Goal: Task Accomplishment & Management: Manage account settings

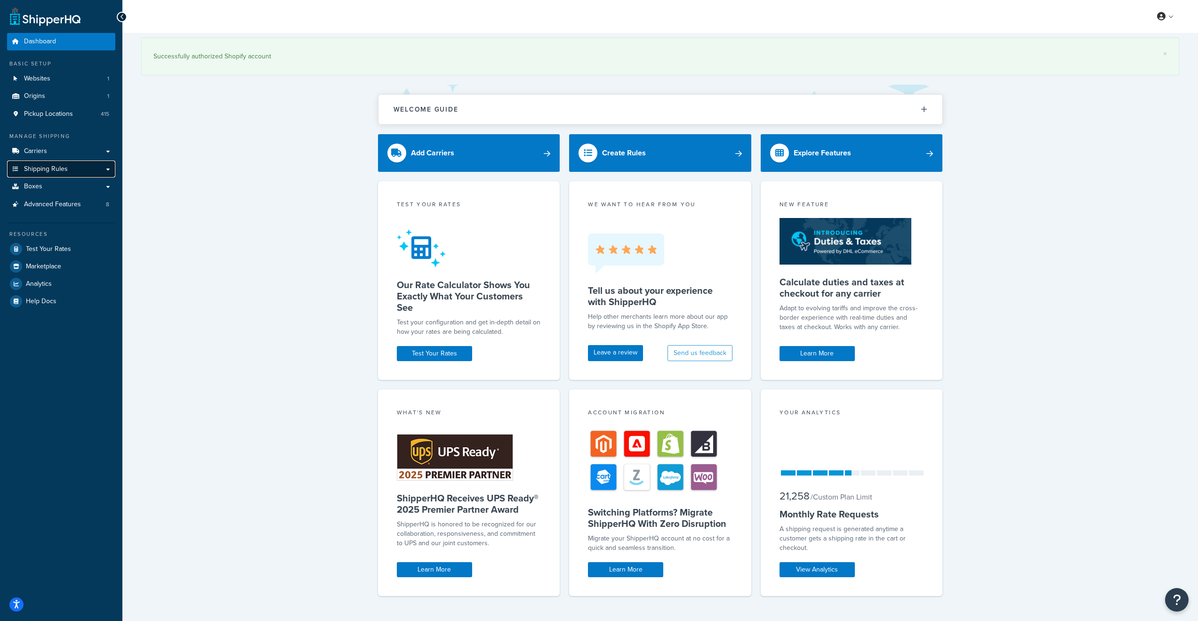
click at [107, 168] on link "Shipping Rules" at bounding box center [61, 169] width 108 height 17
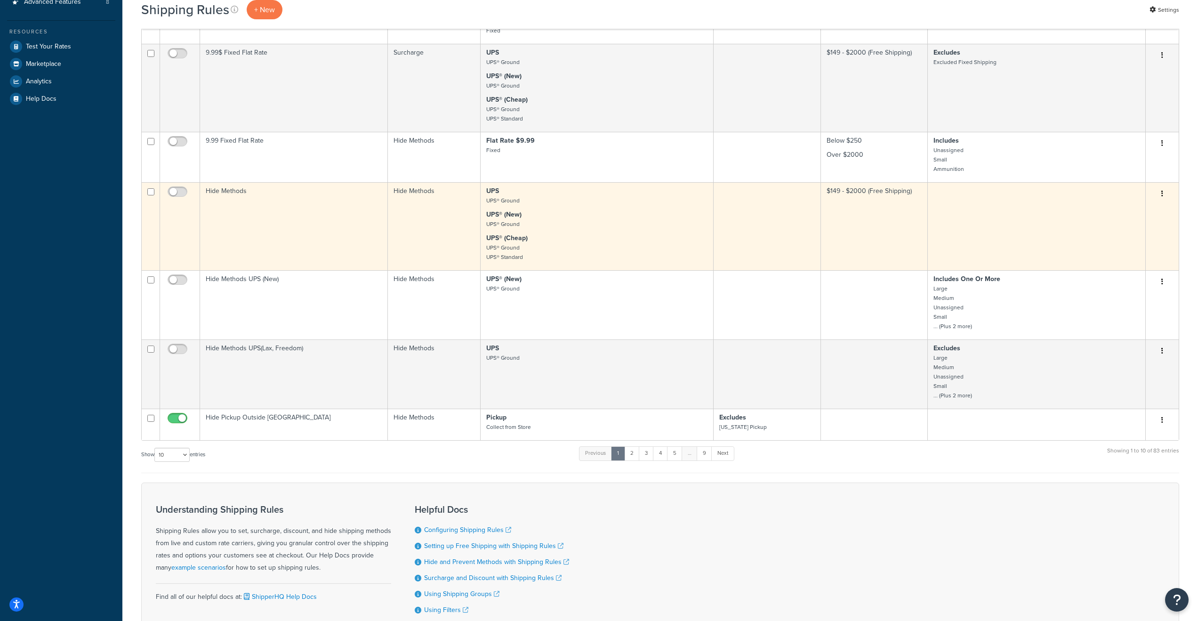
scroll to position [373, 0]
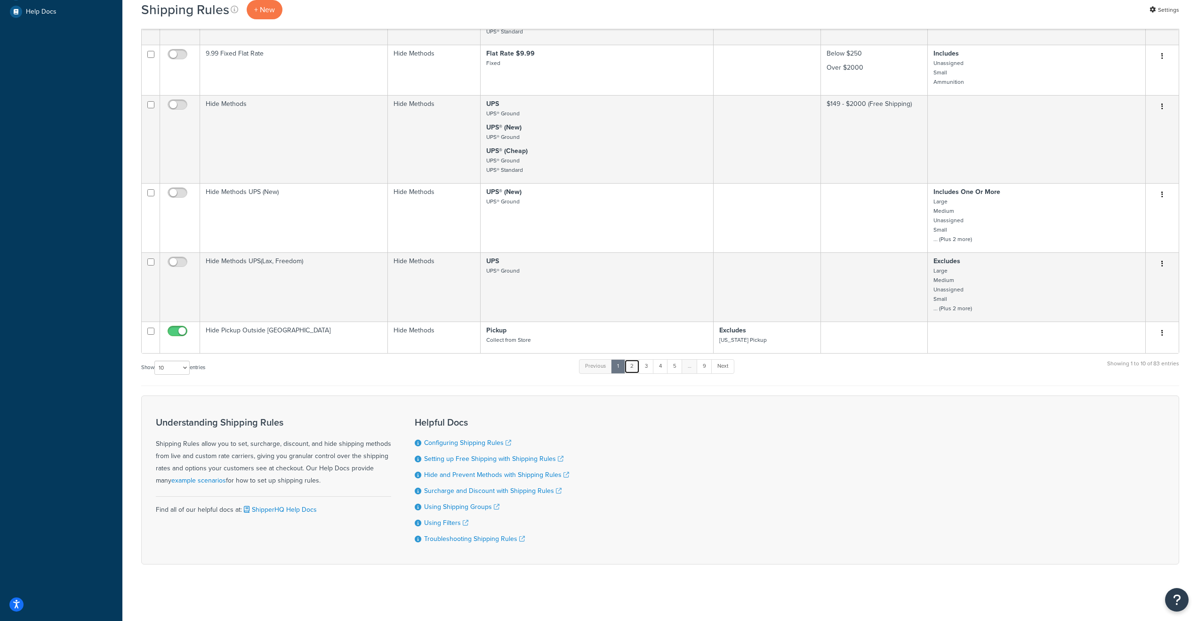
click at [636, 365] on link "2" at bounding box center [632, 366] width 16 height 14
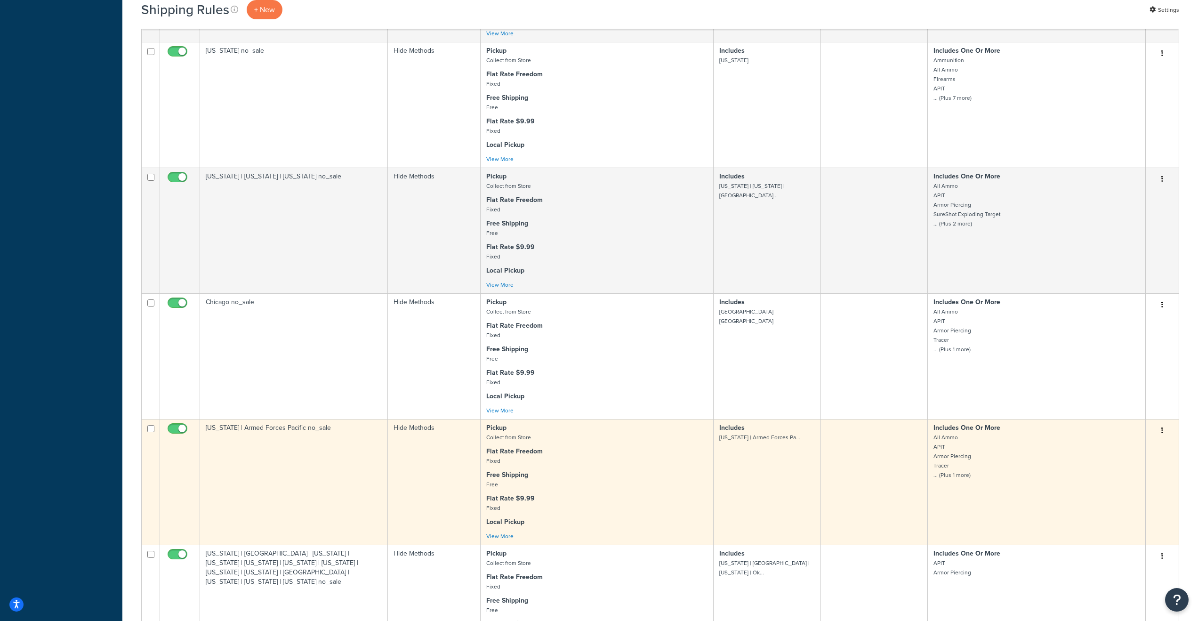
scroll to position [431, 0]
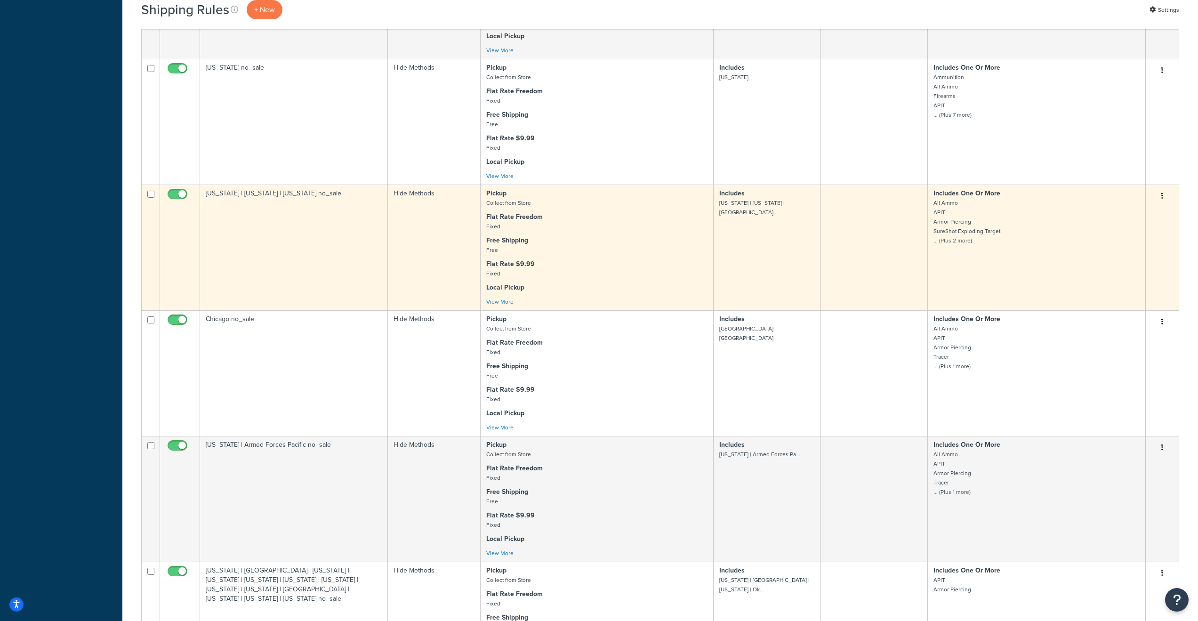
click at [263, 249] on td "Hawaii | Guam | District of Columbia no_sale" at bounding box center [294, 248] width 188 height 126
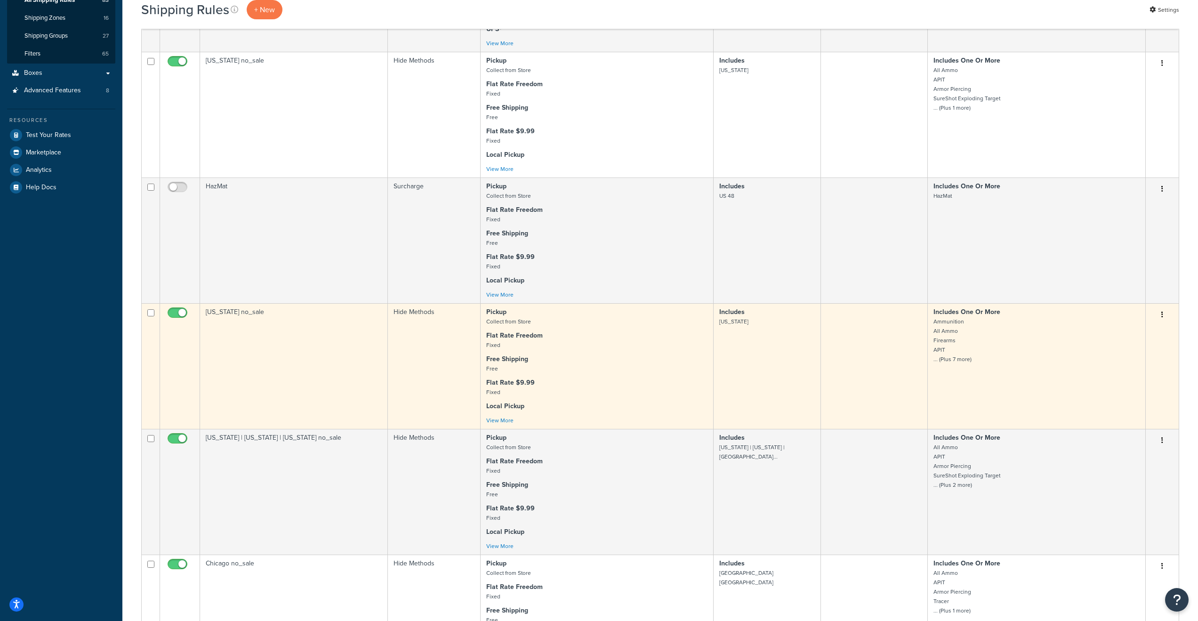
scroll to position [188, 0]
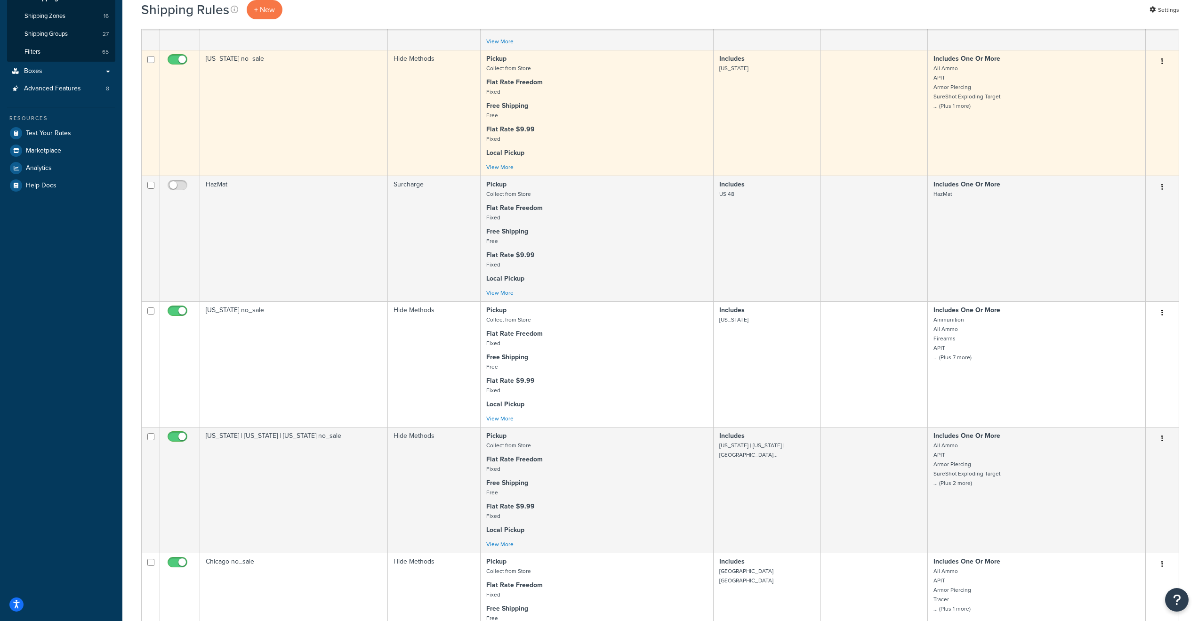
click at [244, 122] on td "Alaska no_sale" at bounding box center [294, 113] width 188 height 126
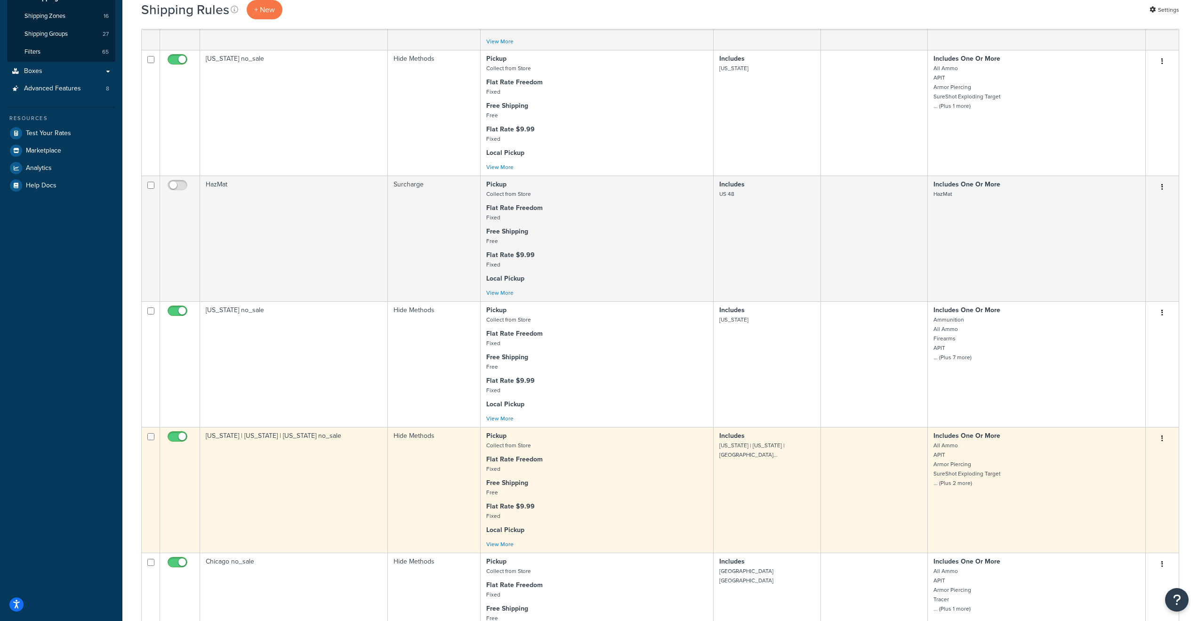
click at [303, 460] on td "Hawaii | Guam | District of Columbia no_sale" at bounding box center [294, 490] width 188 height 126
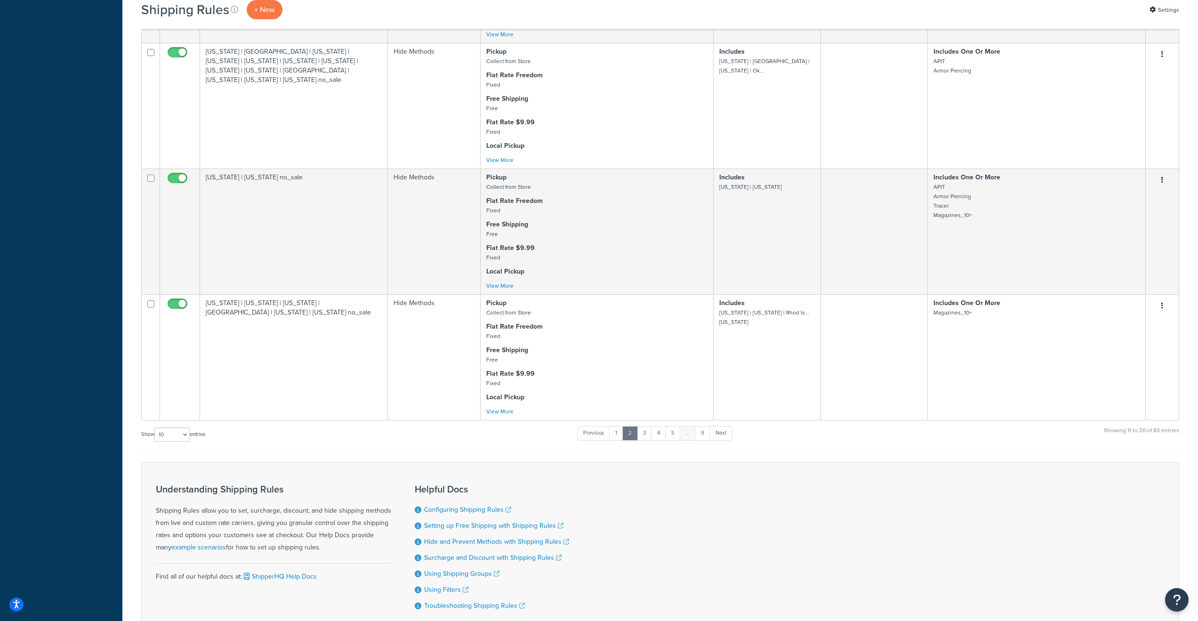
scroll to position [989, 0]
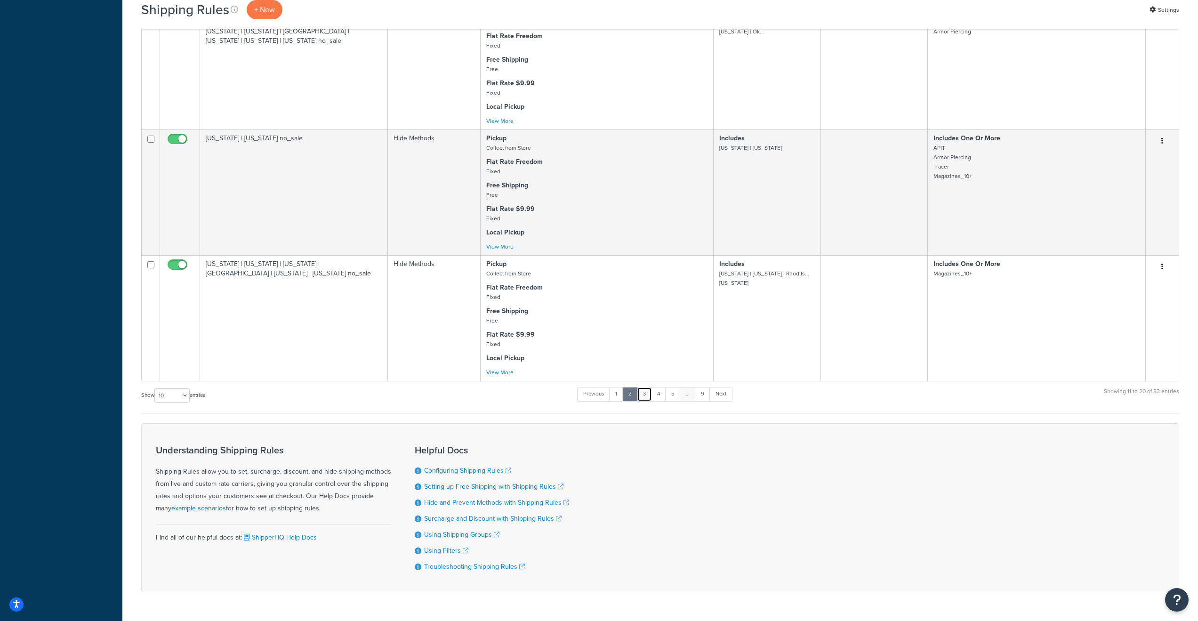
click at [649, 401] on link "3" at bounding box center [644, 394] width 15 height 14
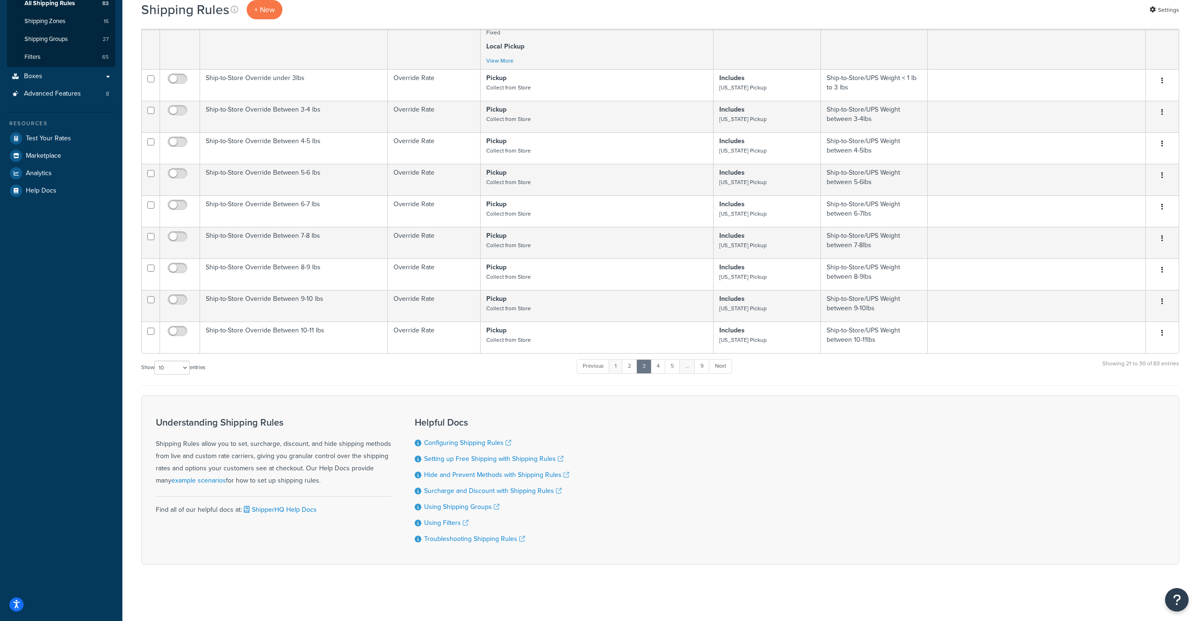
scroll to position [193, 0]
click at [662, 368] on link "4" at bounding box center [658, 366] width 15 height 14
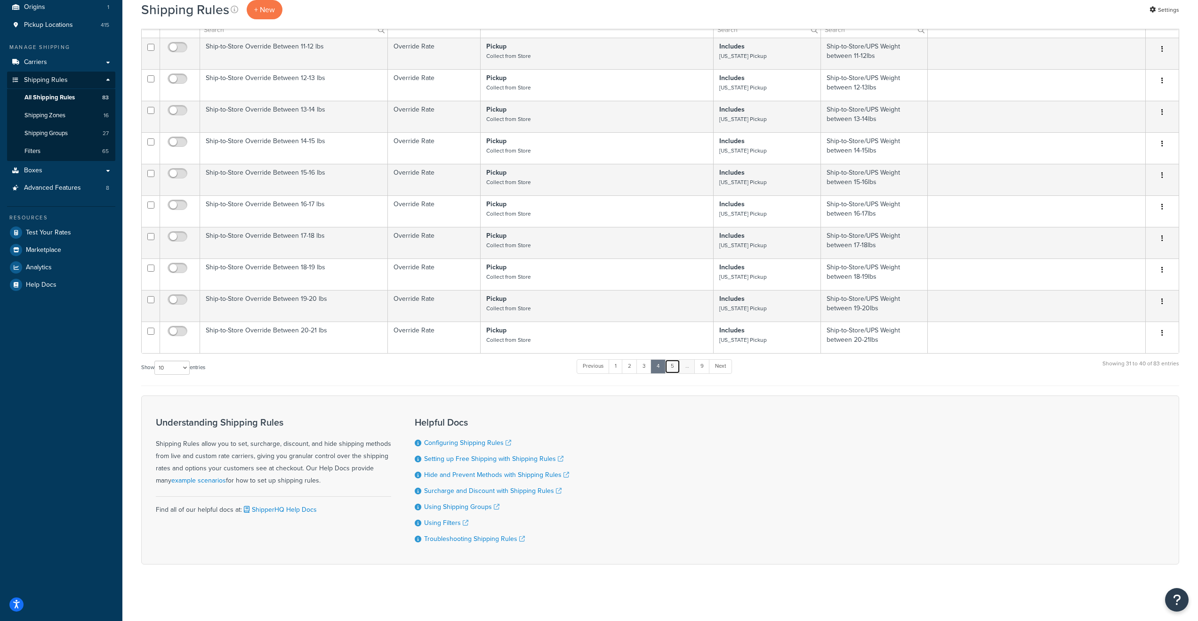
click at [676, 365] on link "5" at bounding box center [673, 366] width 16 height 14
click at [724, 362] on link "Next" at bounding box center [721, 366] width 23 height 14
click at [724, 362] on link "Next" at bounding box center [720, 366] width 23 height 14
click at [724, 362] on link "Next" at bounding box center [721, 366] width 23 height 14
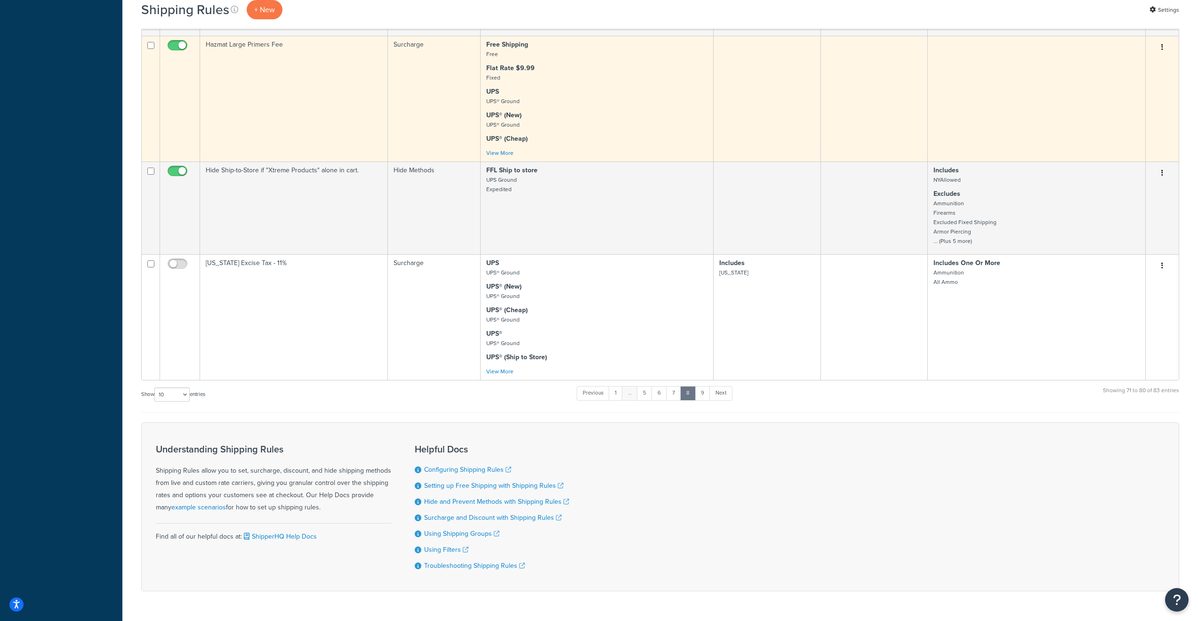
scroll to position [763, 0]
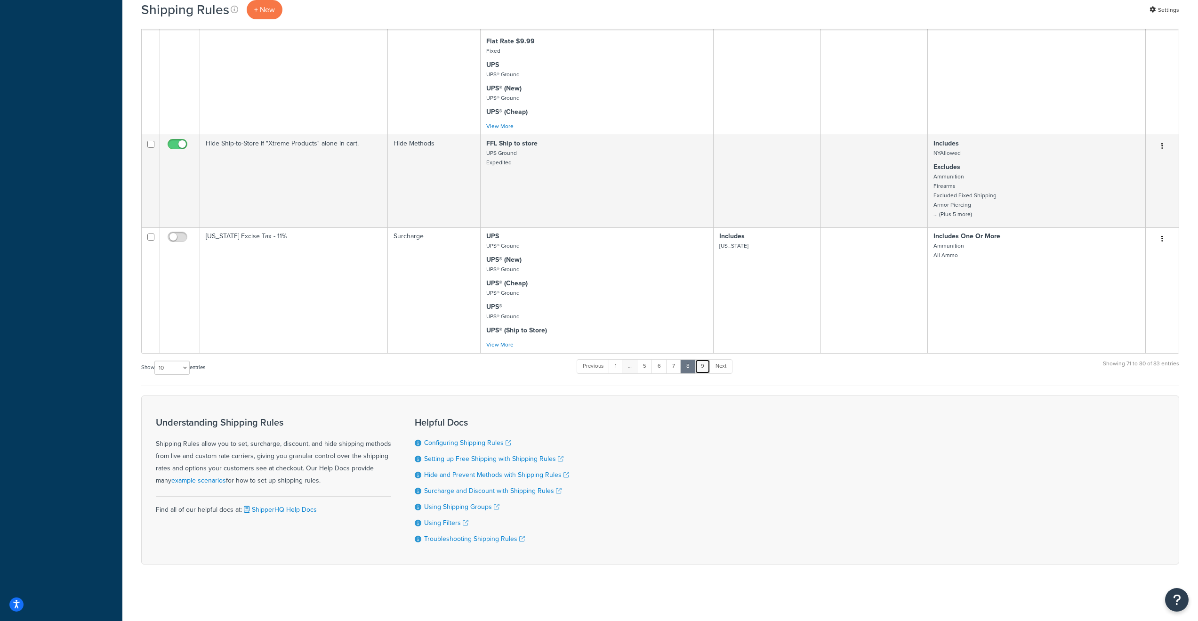
click at [704, 364] on link "9" at bounding box center [703, 366] width 16 height 14
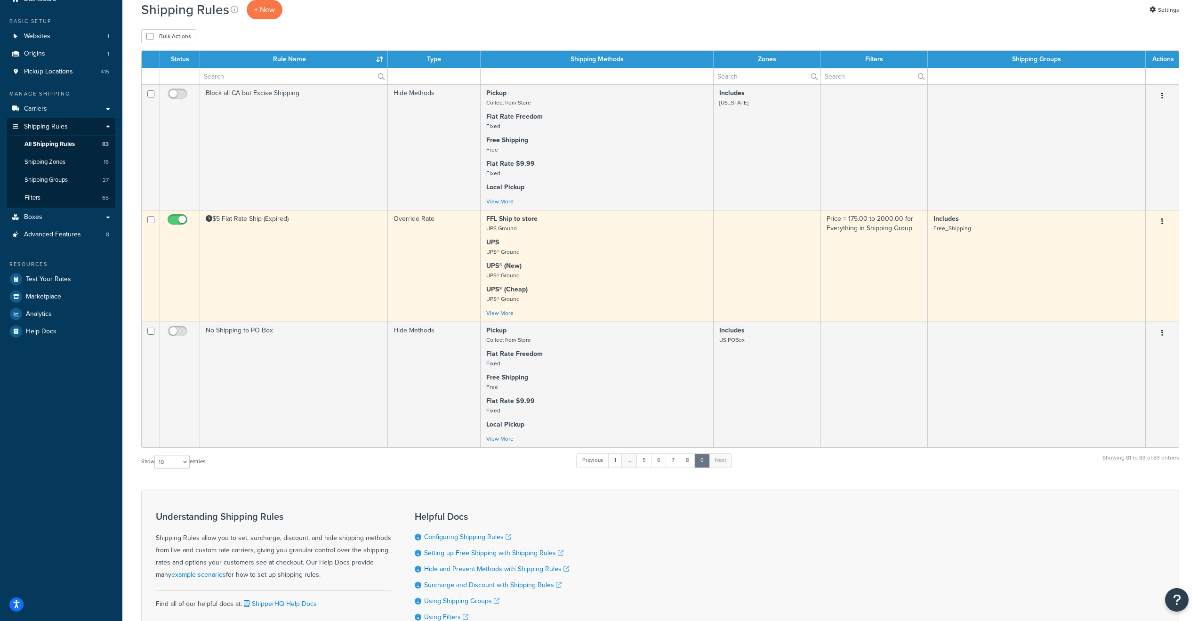
scroll to position [146, 0]
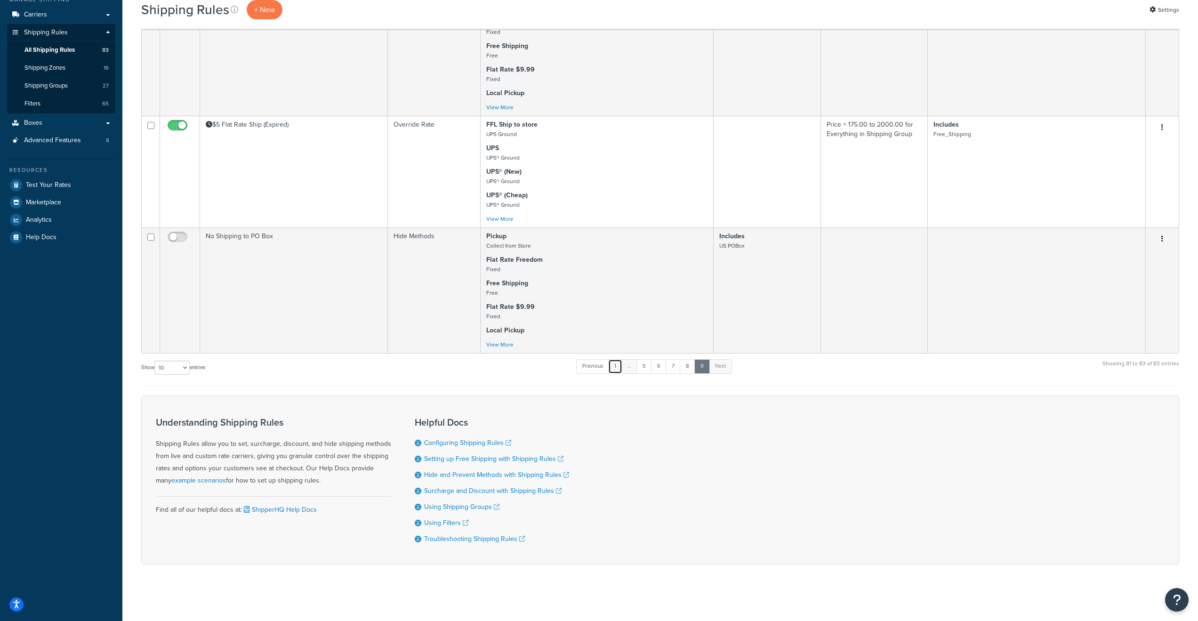
click at [616, 364] on link "1" at bounding box center [615, 366] width 14 height 14
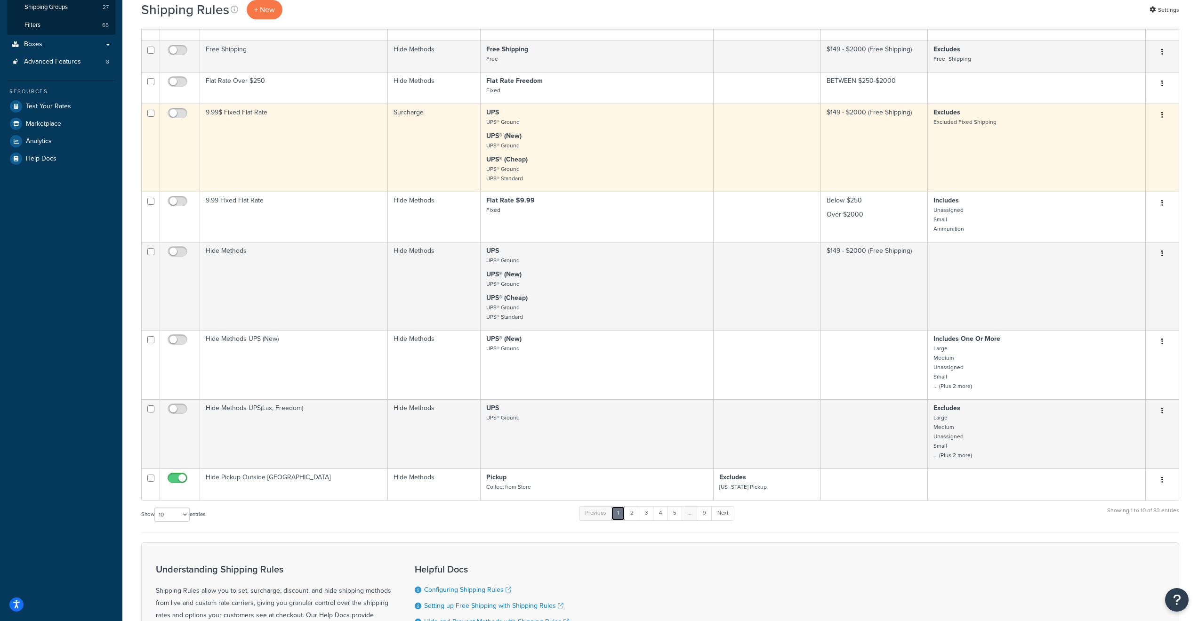
scroll to position [283, 0]
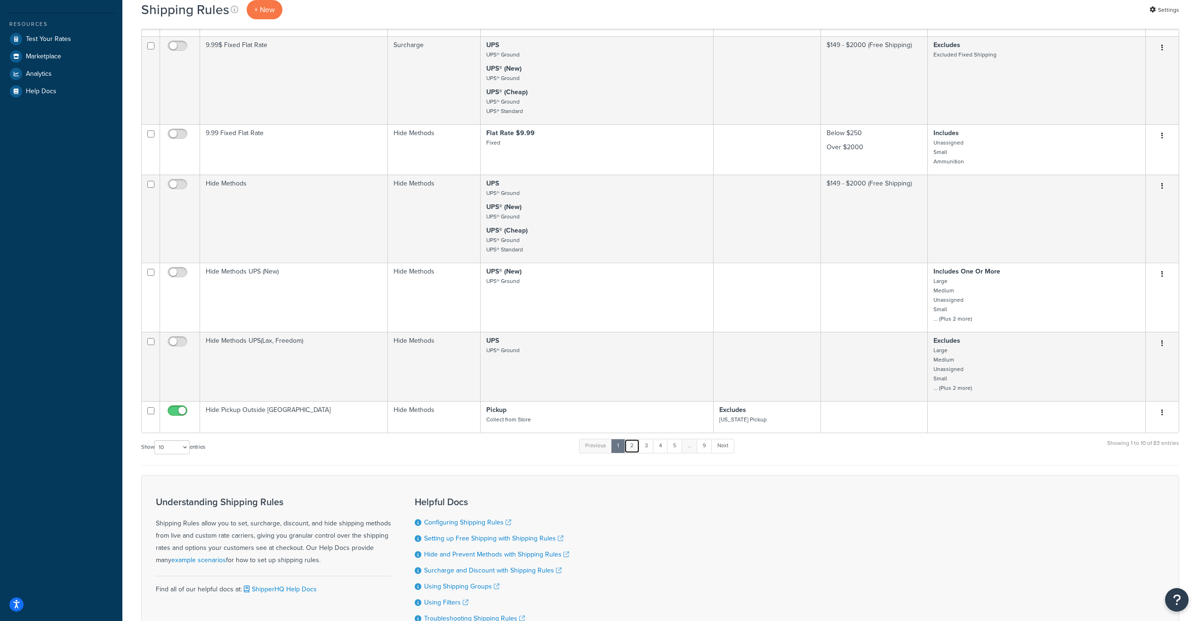
click at [635, 453] on link "2" at bounding box center [632, 446] width 16 height 14
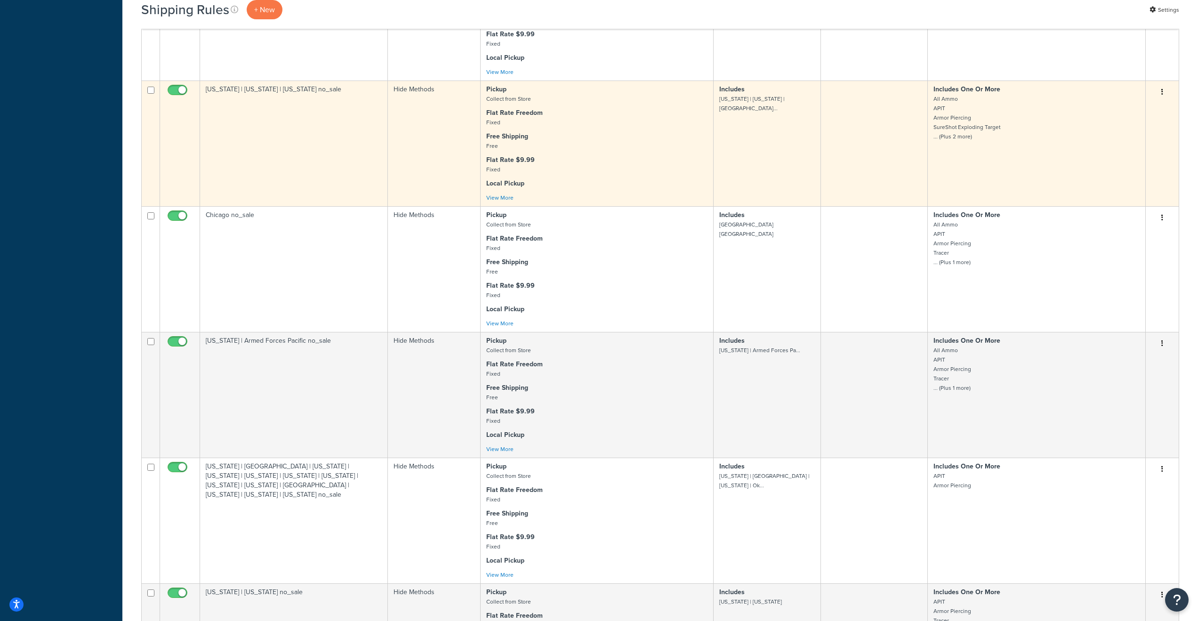
scroll to position [518, 0]
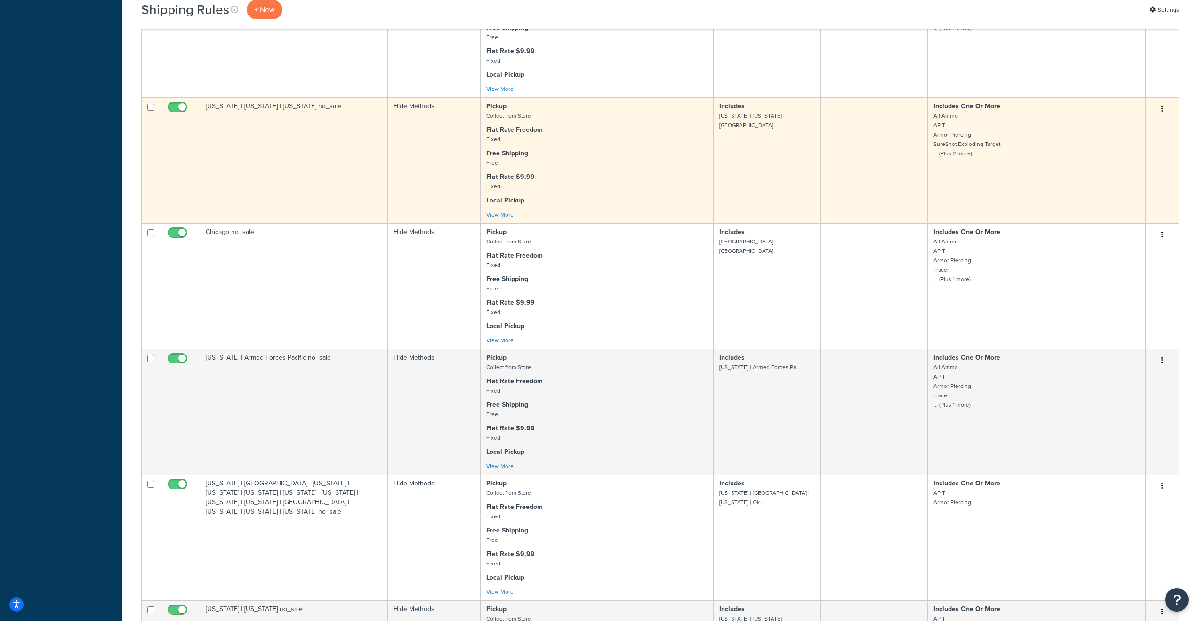
click at [298, 190] on td "[US_STATE] | [US_STATE] | [US_STATE] no_sale" at bounding box center [294, 160] width 188 height 126
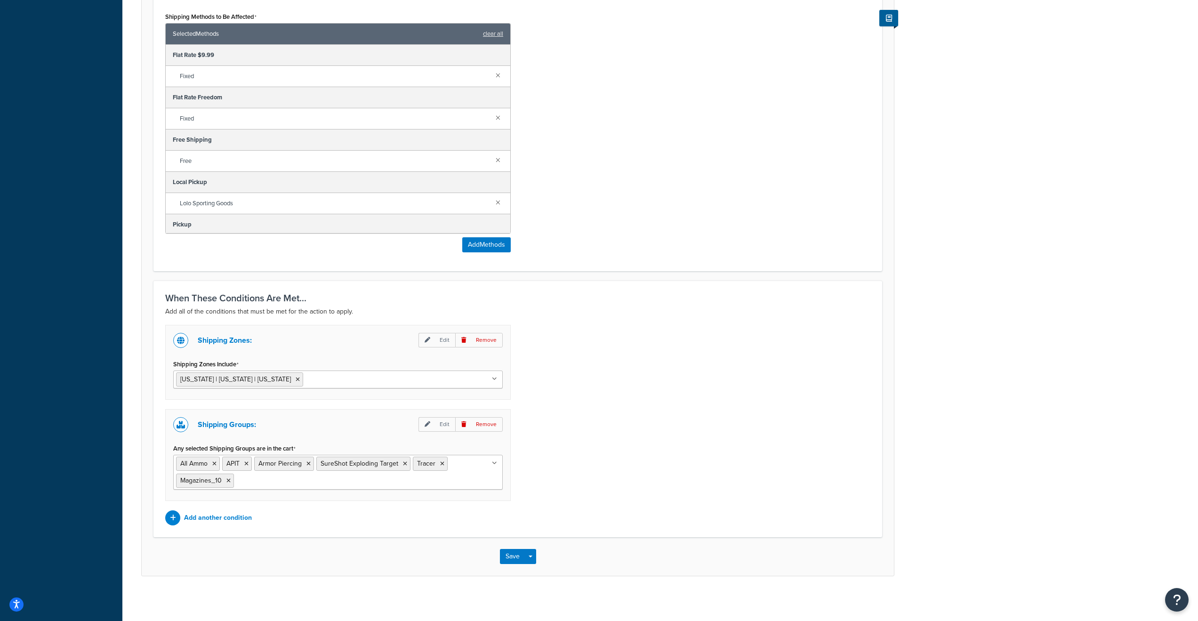
scroll to position [417, 0]
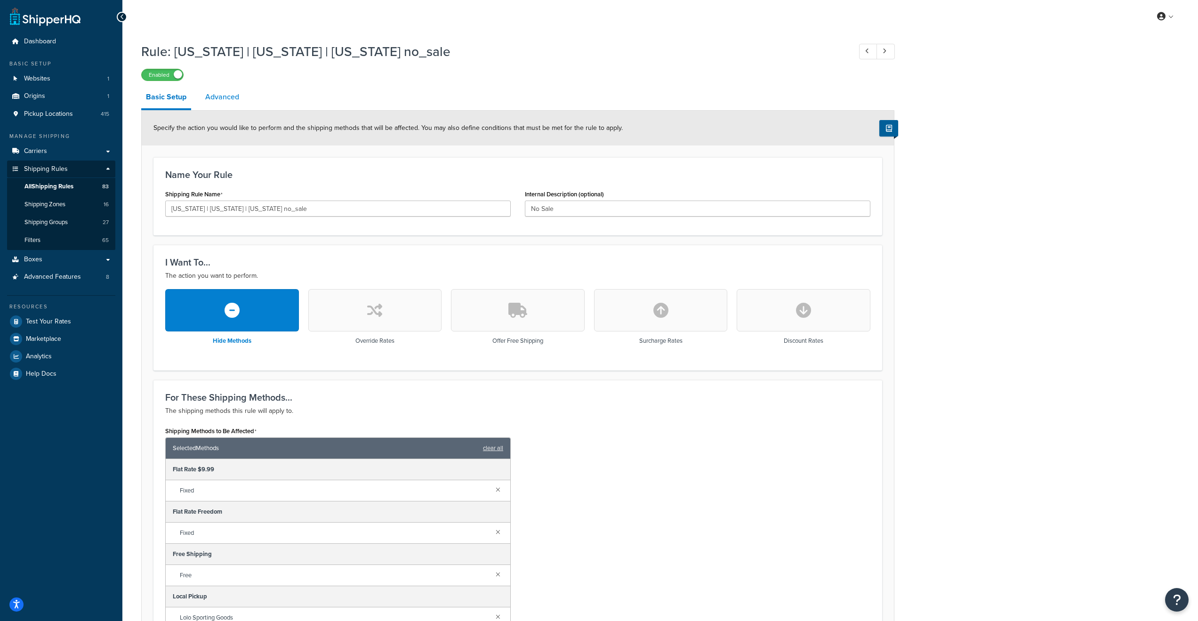
click at [221, 98] on link "Advanced" at bounding box center [222, 97] width 43 height 23
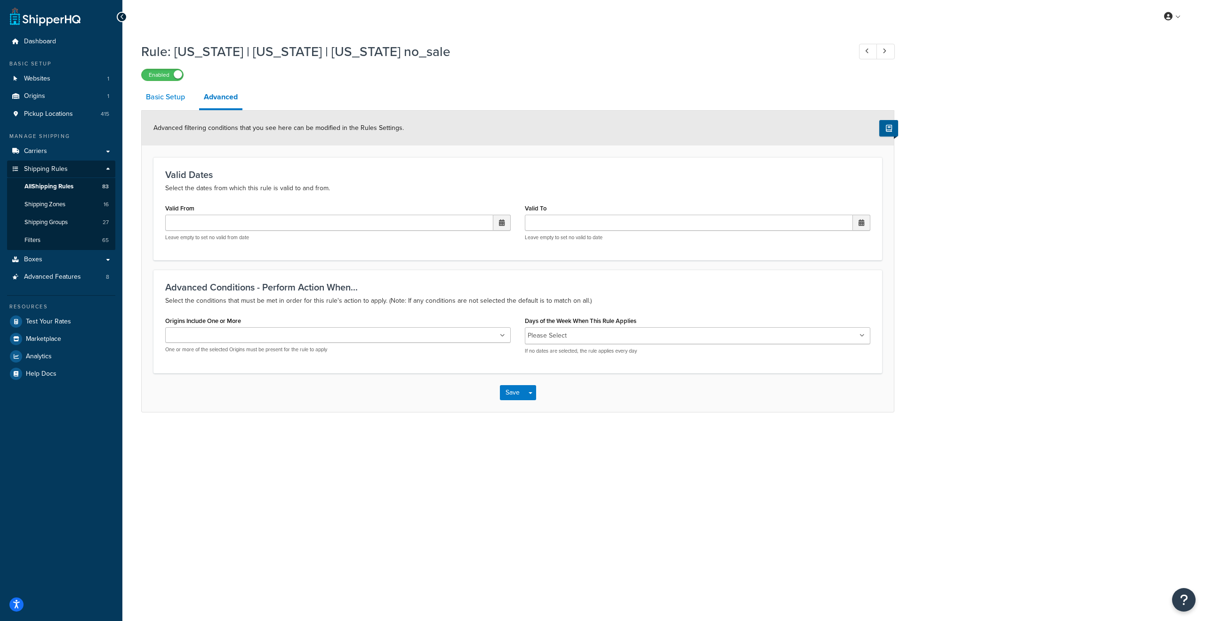
click at [166, 97] on link "Basic Setup" at bounding box center [165, 97] width 49 height 23
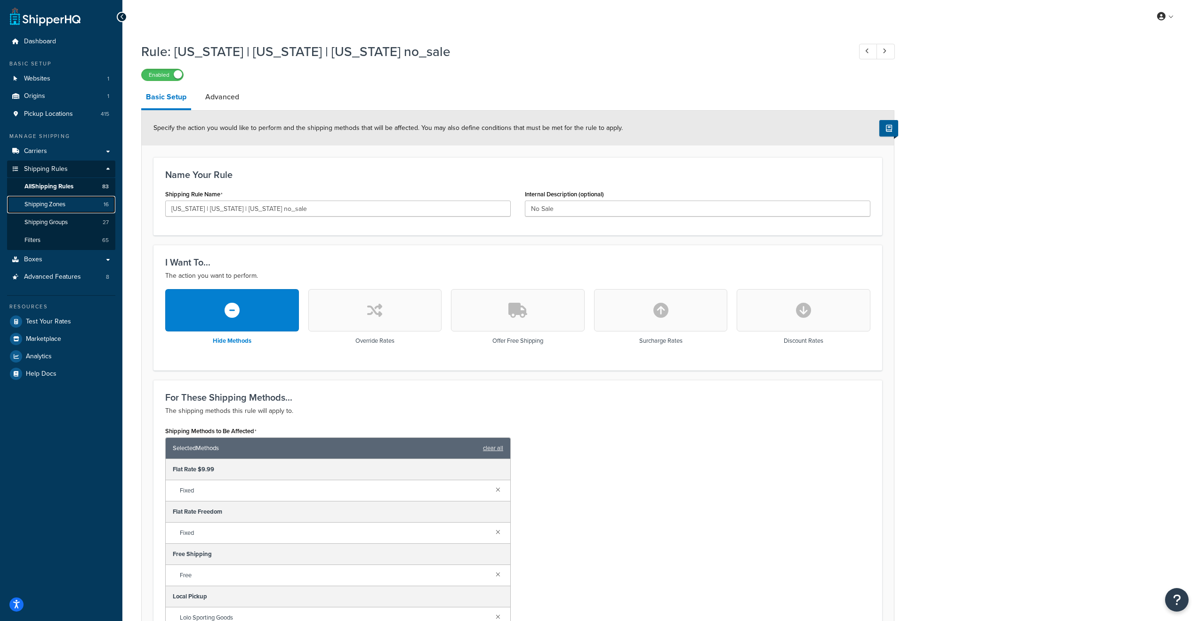
click at [57, 202] on span "Shipping Zones" at bounding box center [44, 205] width 41 height 8
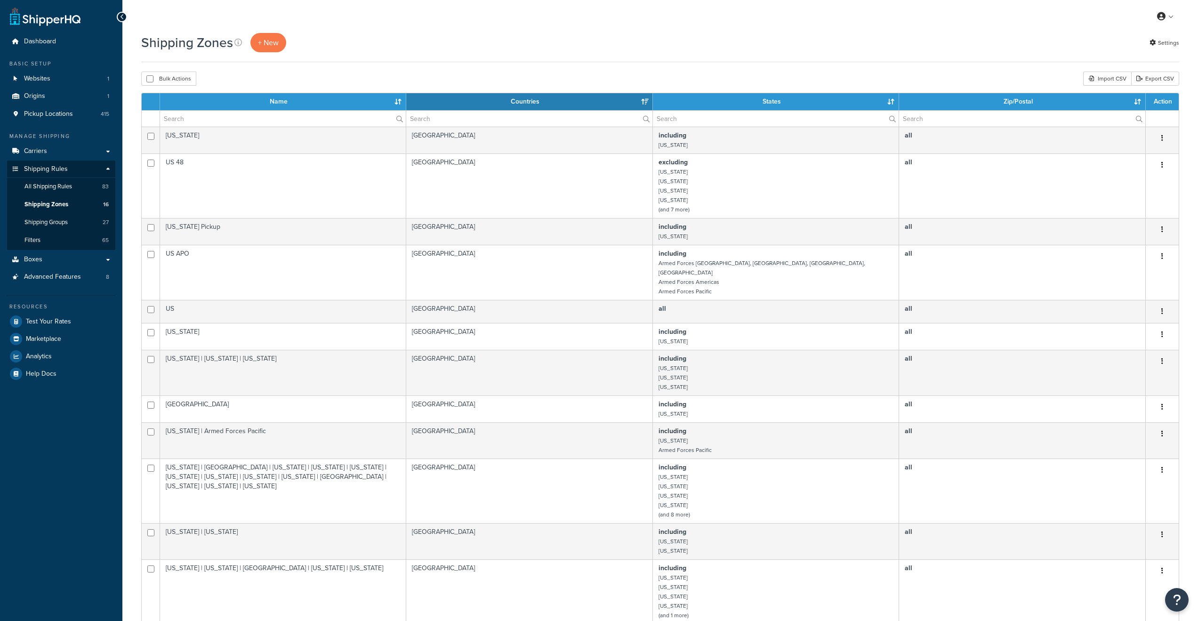
select select "15"
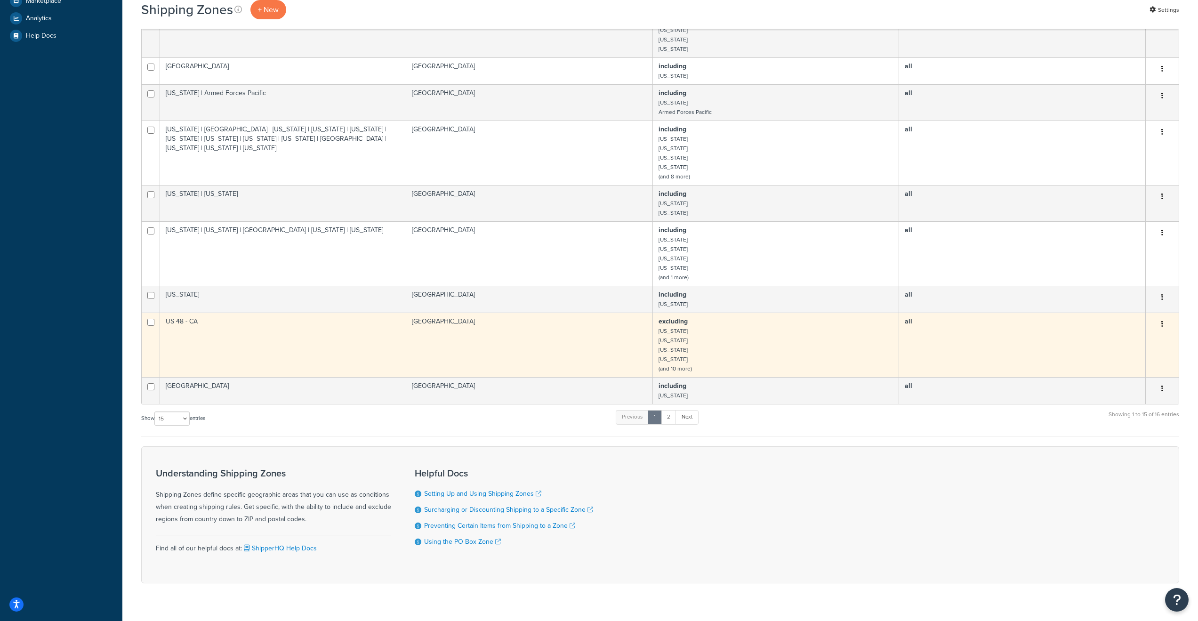
scroll to position [354, 0]
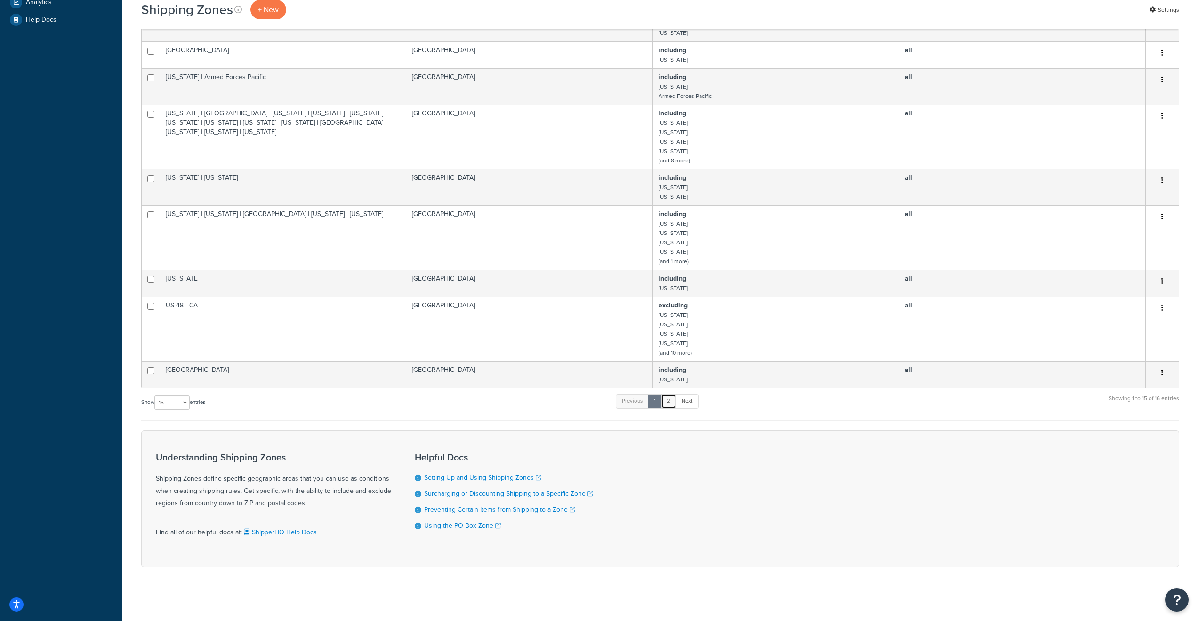
click at [671, 396] on link "2" at bounding box center [669, 401] width 16 height 14
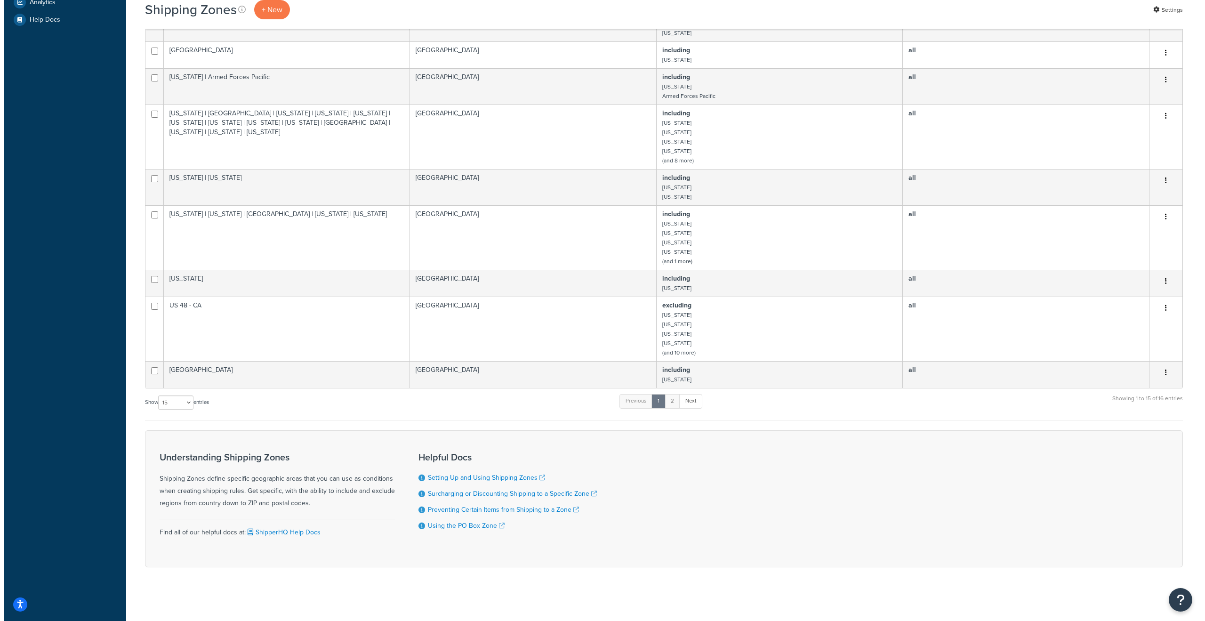
scroll to position [0, 0]
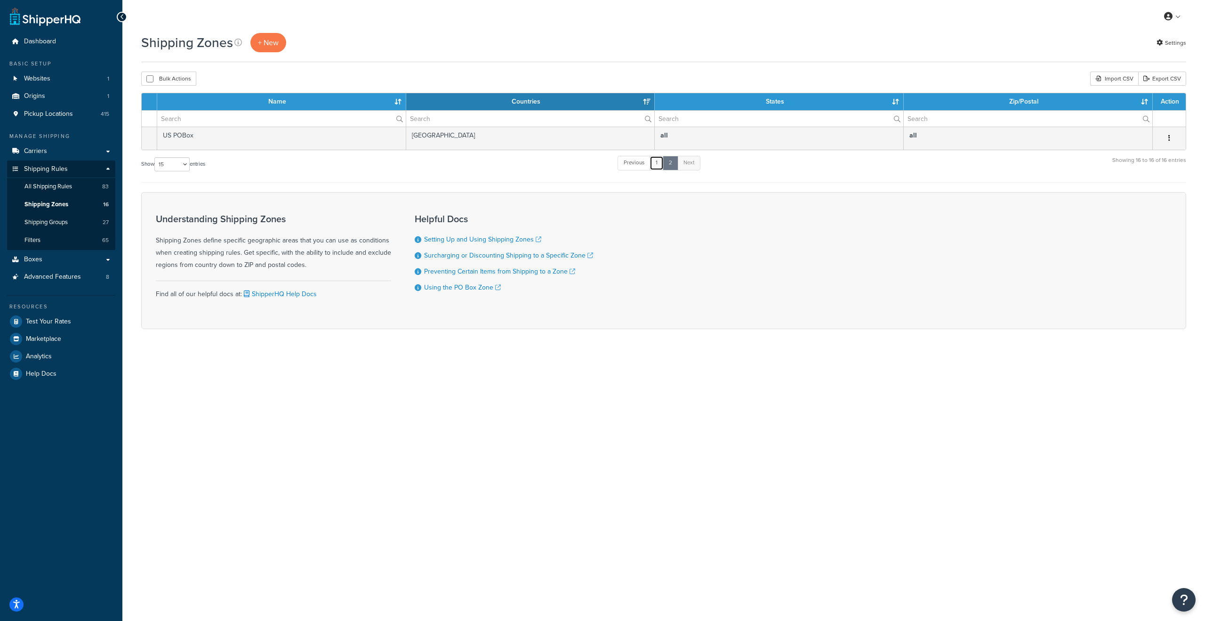
click at [659, 165] on link "1" at bounding box center [657, 163] width 14 height 14
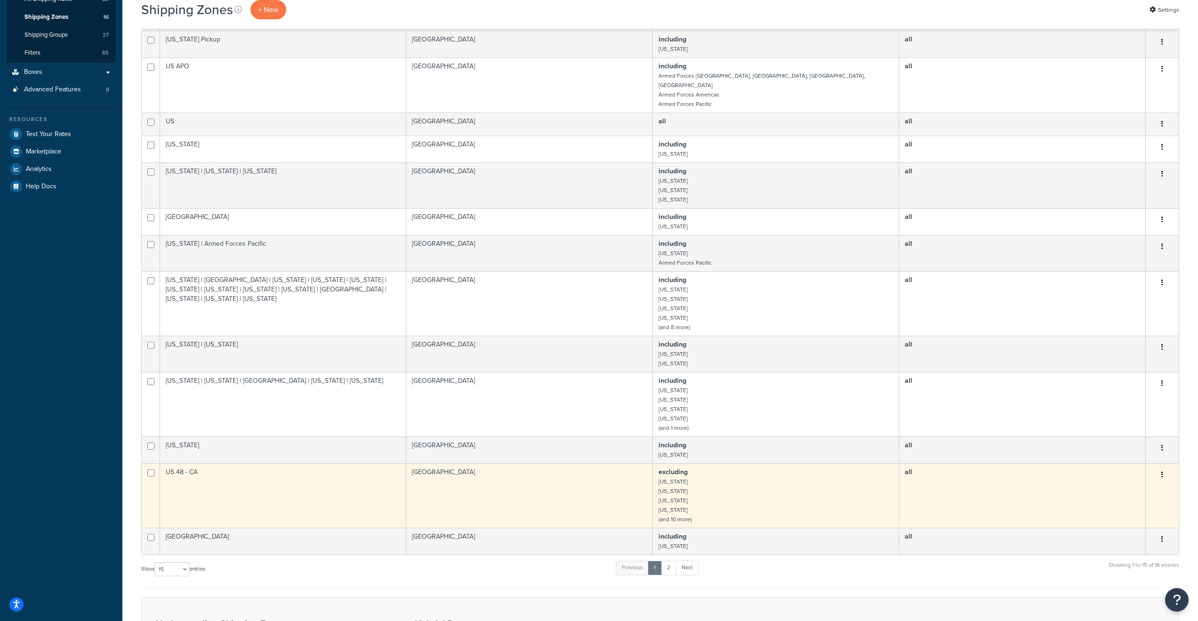
scroll to position [166, 0]
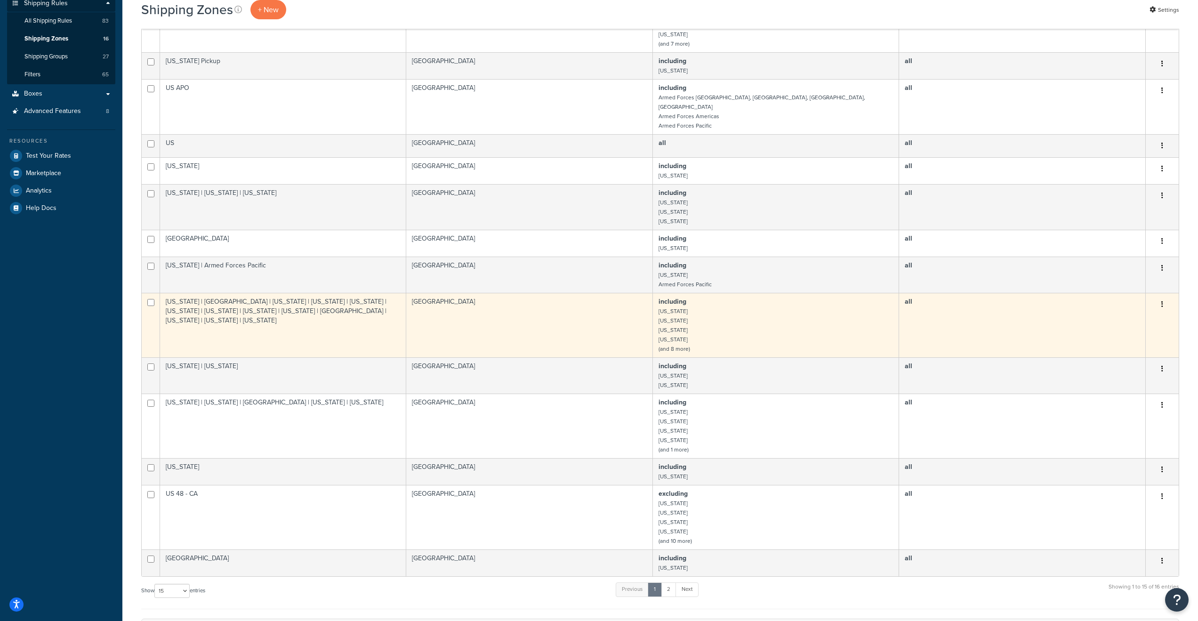
click at [267, 319] on td "Florida | Lousiana | Maine | Oklahoma | Alabama | Indiana | Kansas | Kentucky |…" at bounding box center [283, 325] width 246 height 65
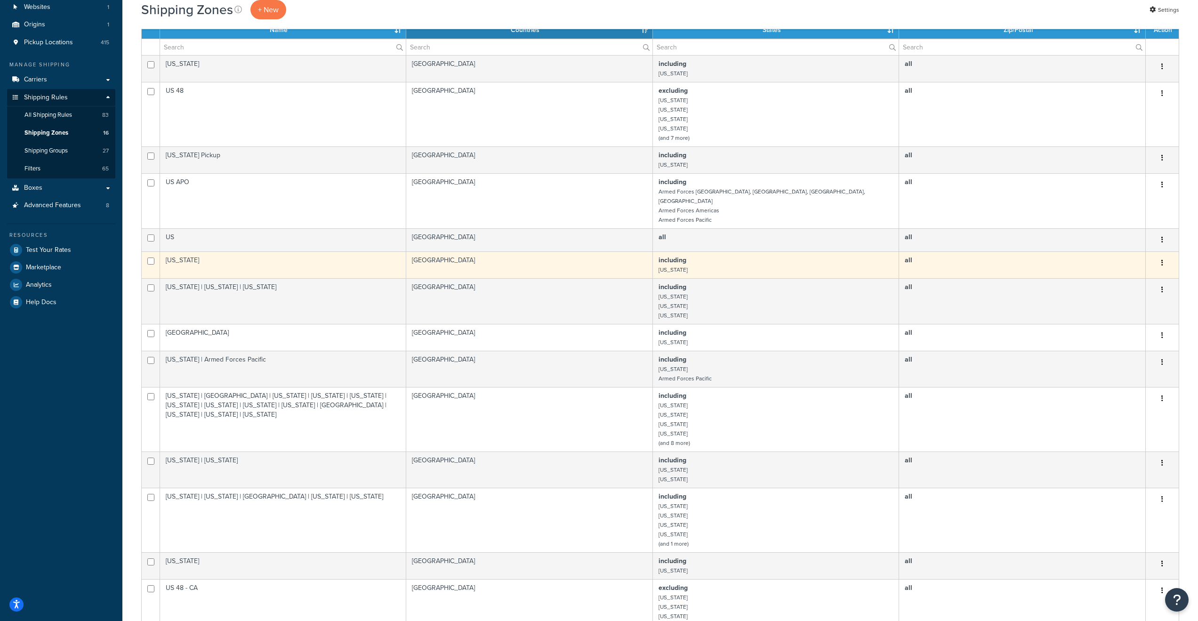
scroll to position [0, 0]
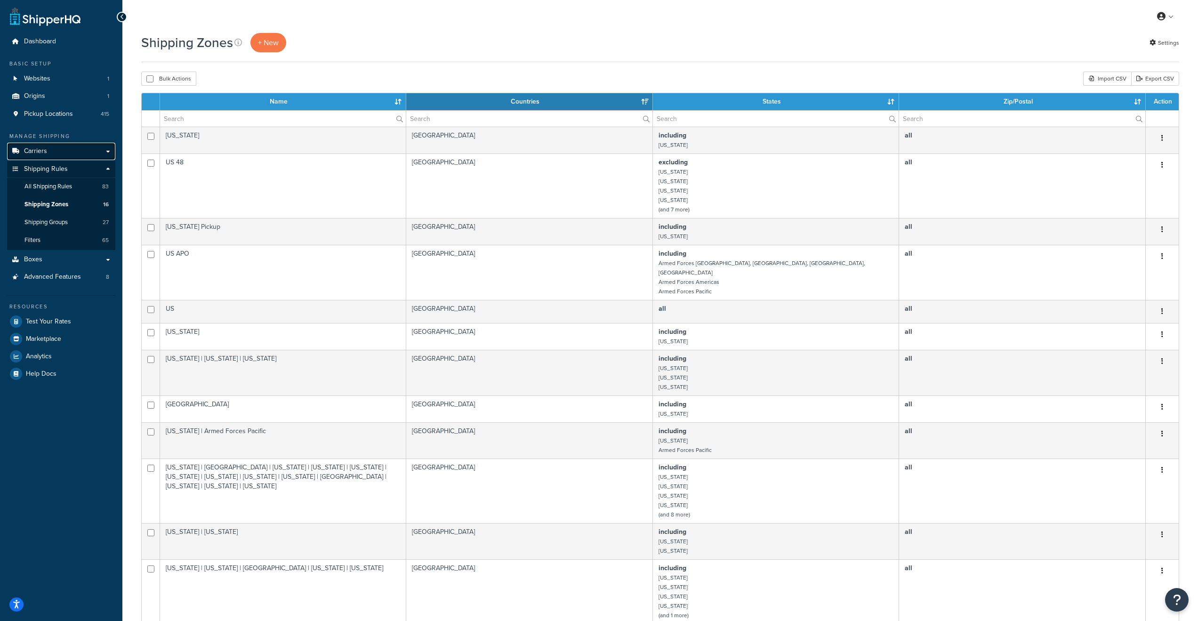
click at [106, 149] on link "Carriers" at bounding box center [61, 151] width 108 height 17
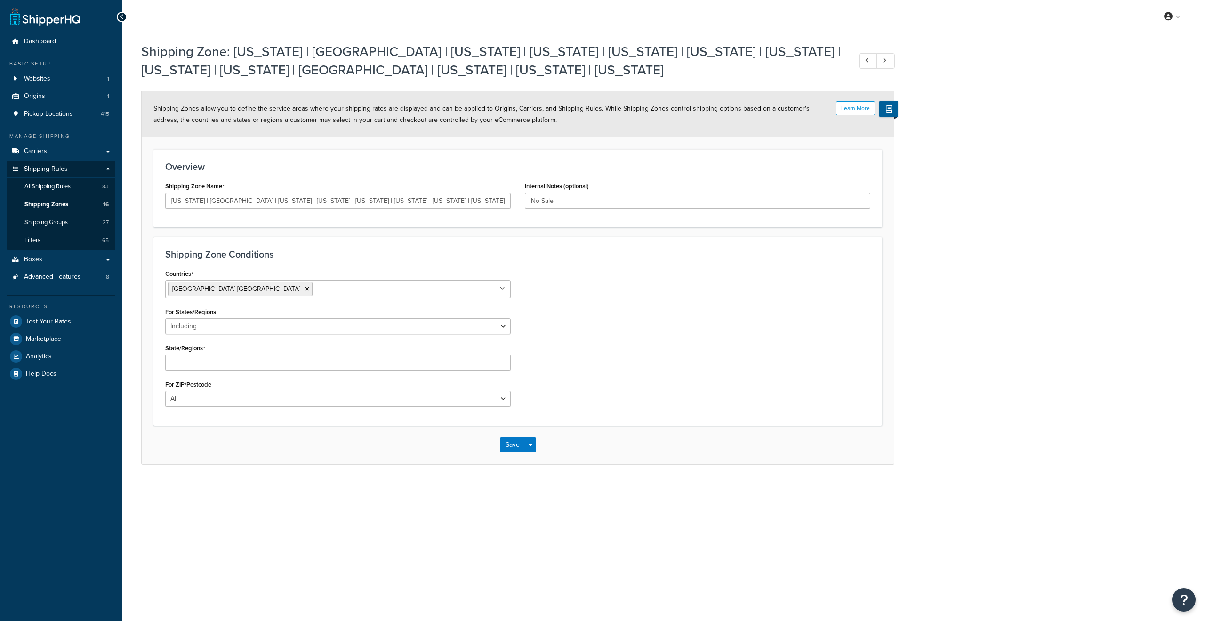
select select "including"
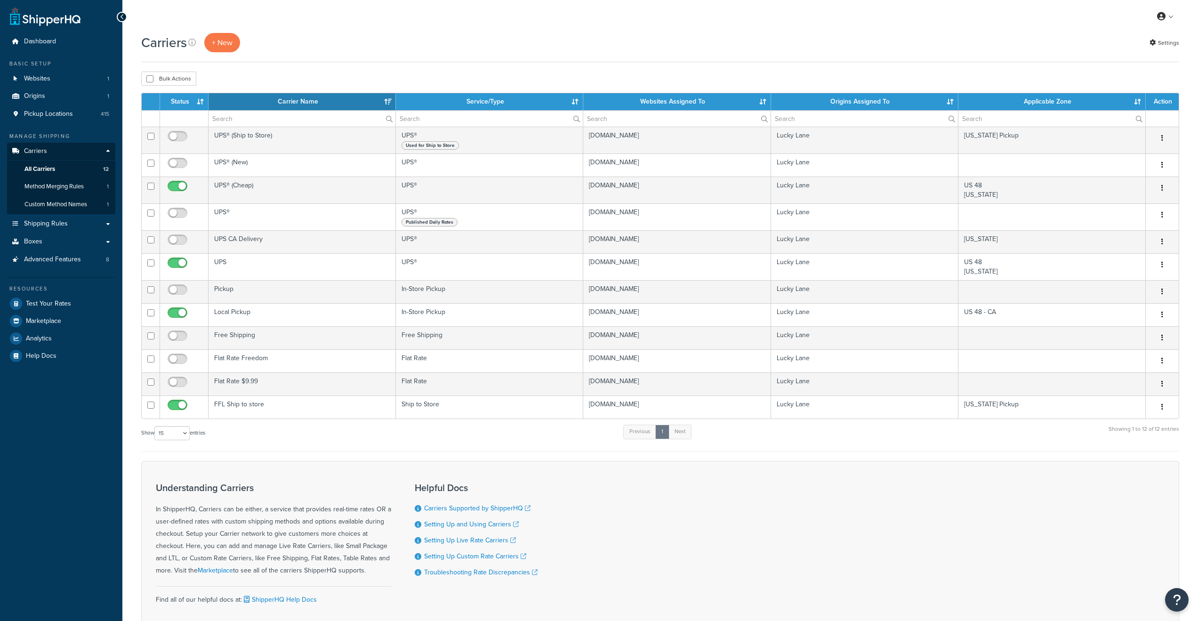
select select "15"
click at [54, 224] on span "Shipping Rules" at bounding box center [46, 224] width 44 height 8
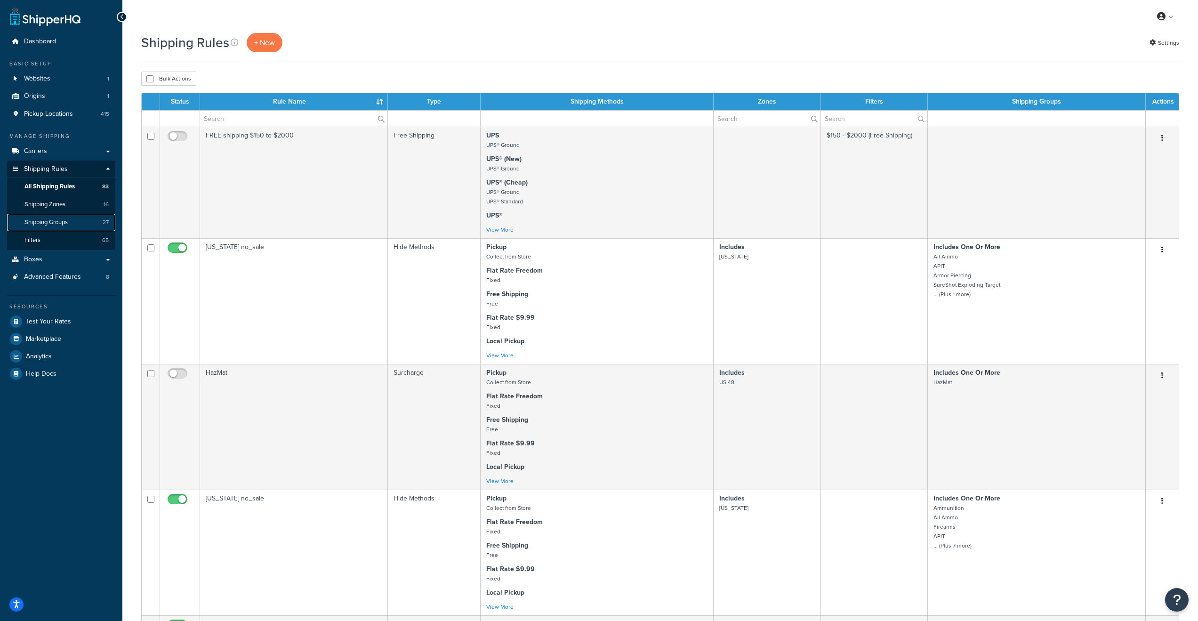
click at [54, 223] on span "Shipping Groups" at bounding box center [45, 222] width 43 height 8
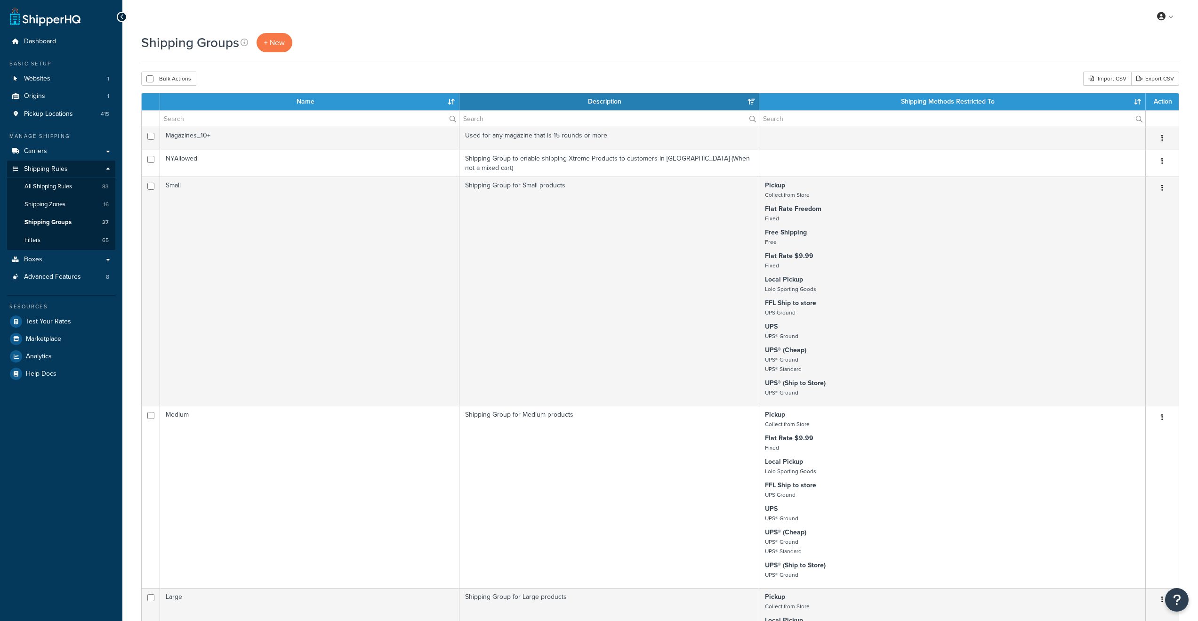
select select "15"
click at [51, 201] on span "Shipping Zones" at bounding box center [44, 205] width 41 height 8
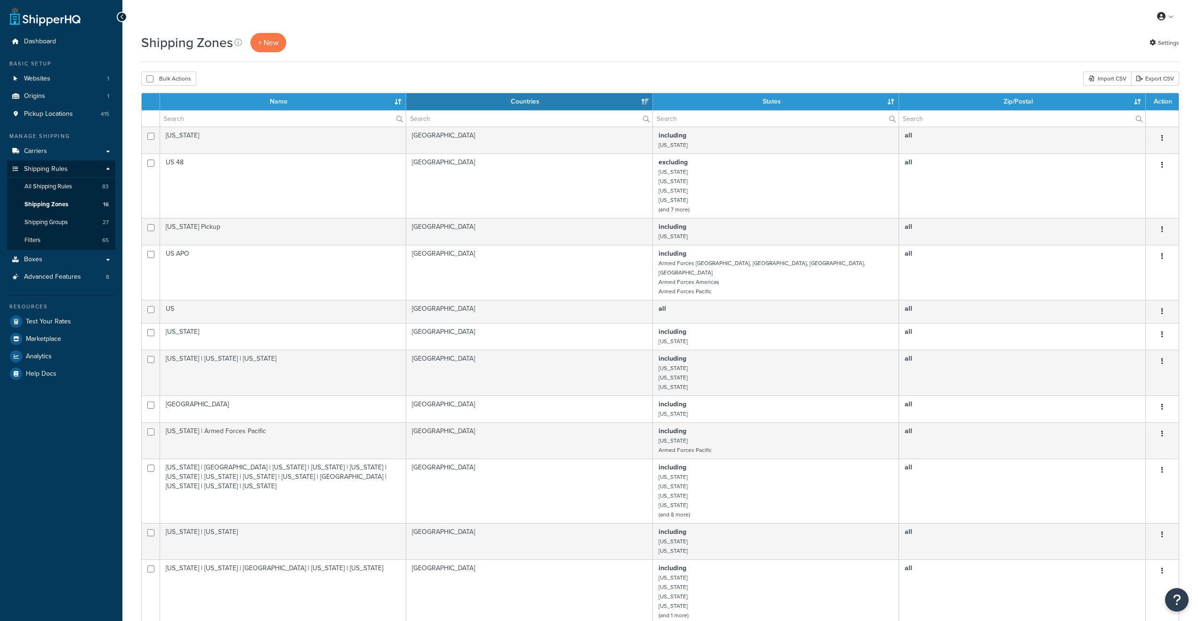
select select "15"
click at [267, 44] on span "+ New" at bounding box center [268, 42] width 21 height 11
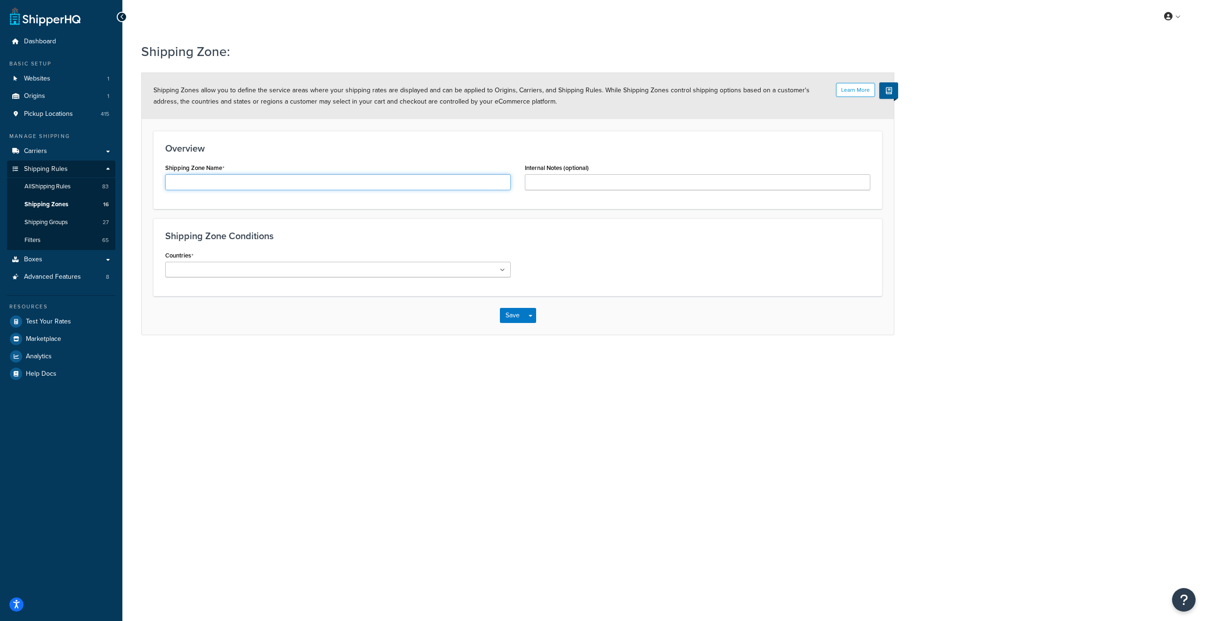
click at [199, 180] on input "Shipping Zone Name" at bounding box center [338, 182] width 346 height 16
type input "Hawaii"
click at [355, 272] on ul at bounding box center [338, 270] width 346 height 16
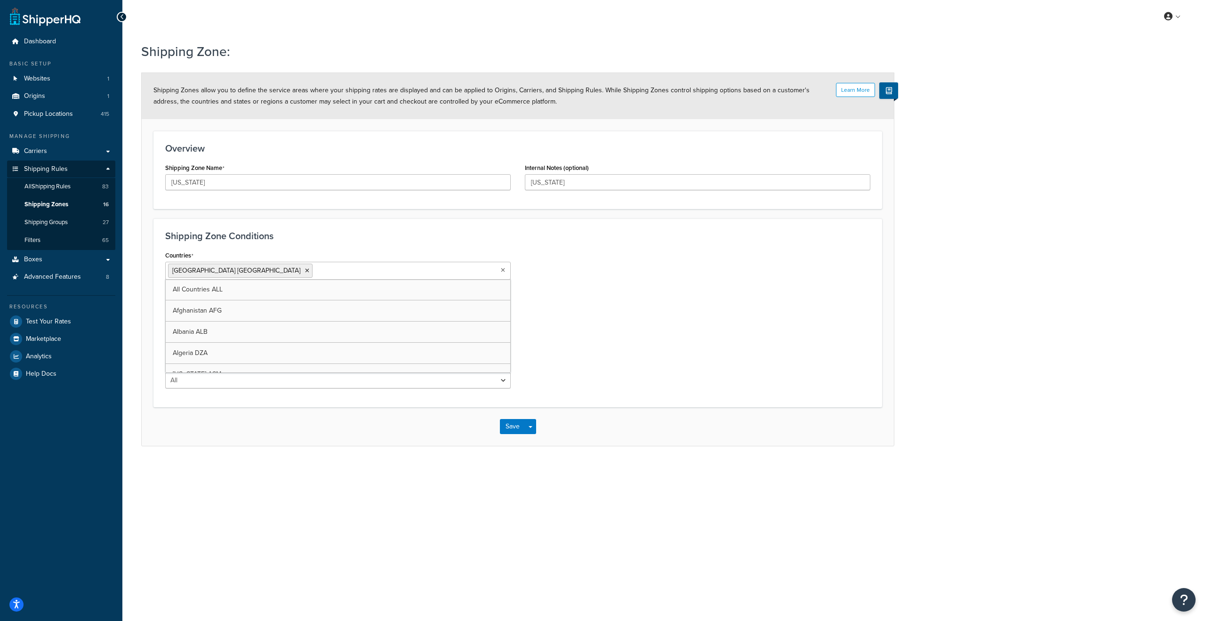
click at [668, 325] on div "Countries United States USA All Countries ALL Afghanistan AFG Albania ALB Alger…" at bounding box center [518, 322] width 720 height 147
click at [226, 311] on select "All Including Excluding" at bounding box center [338, 308] width 346 height 16
select select "including"
click at [165, 300] on select "All Including Excluding" at bounding box center [338, 308] width 346 height 16
click at [213, 344] on input "State/Regions" at bounding box center [209, 345] width 83 height 10
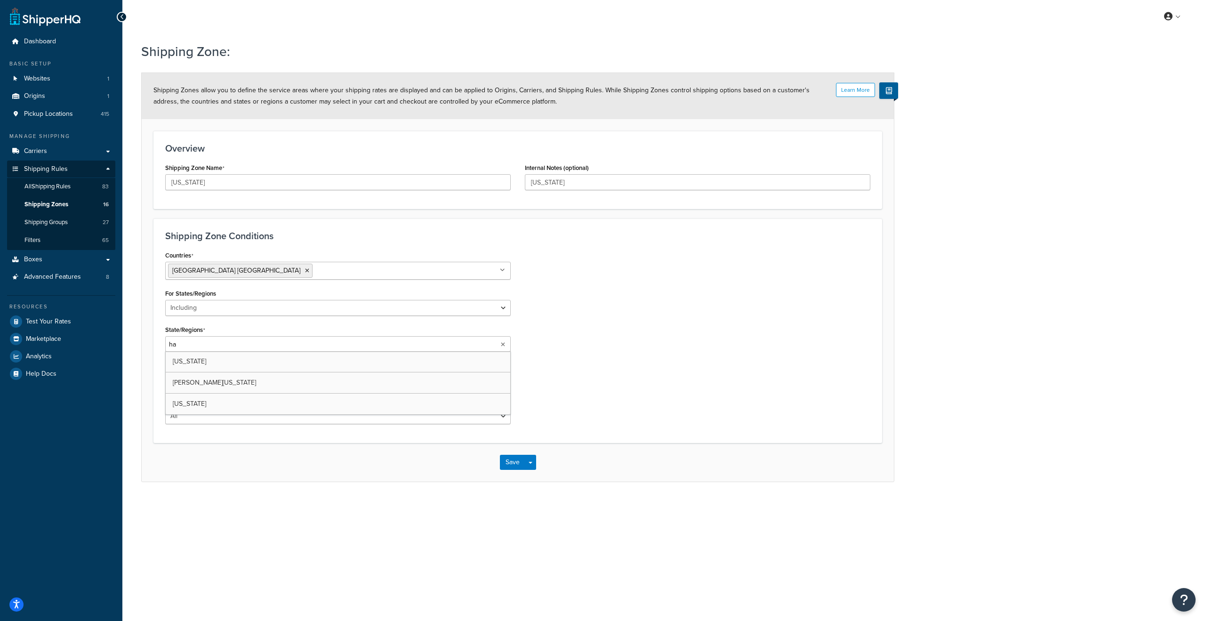
type input "haw"
click at [677, 358] on div "Countries United States USA All Countries ALL Afghanistan AFG Albania ALB Alger…" at bounding box center [518, 341] width 720 height 185
click at [514, 467] on button "Save" at bounding box center [512, 464] width 25 height 15
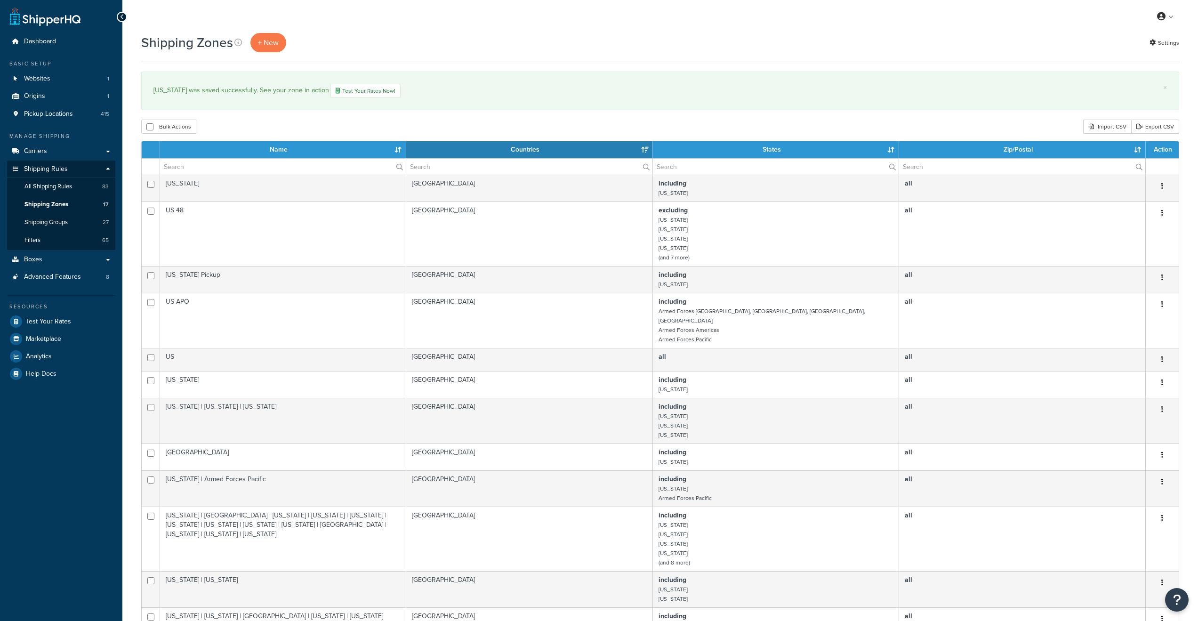
select select "15"
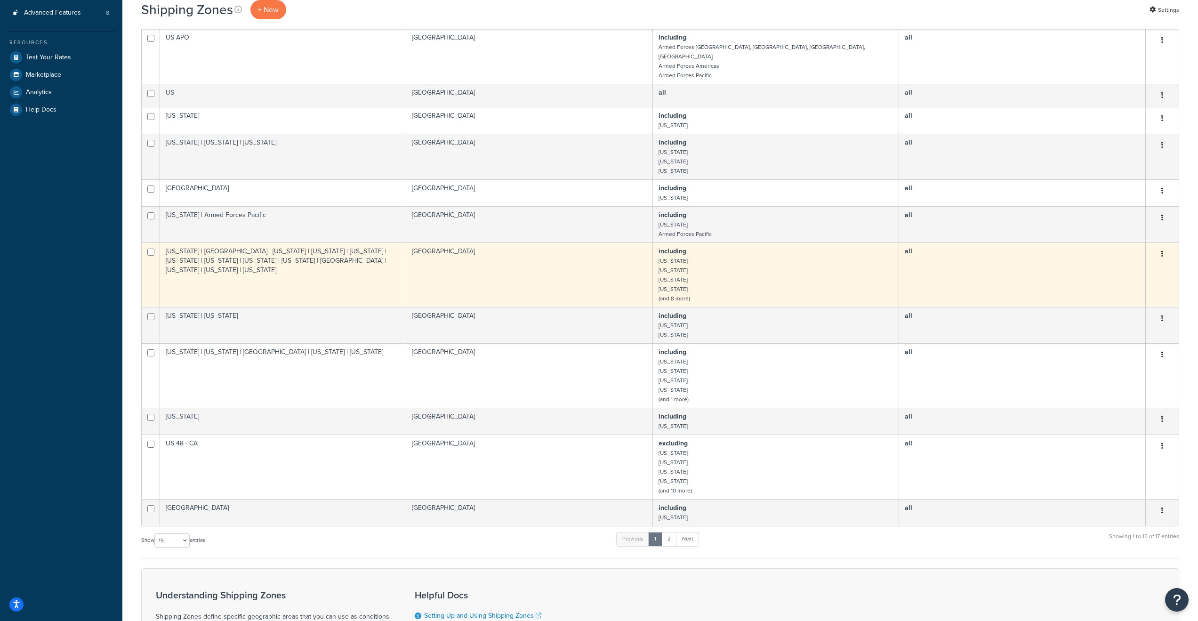
scroll to position [283, 0]
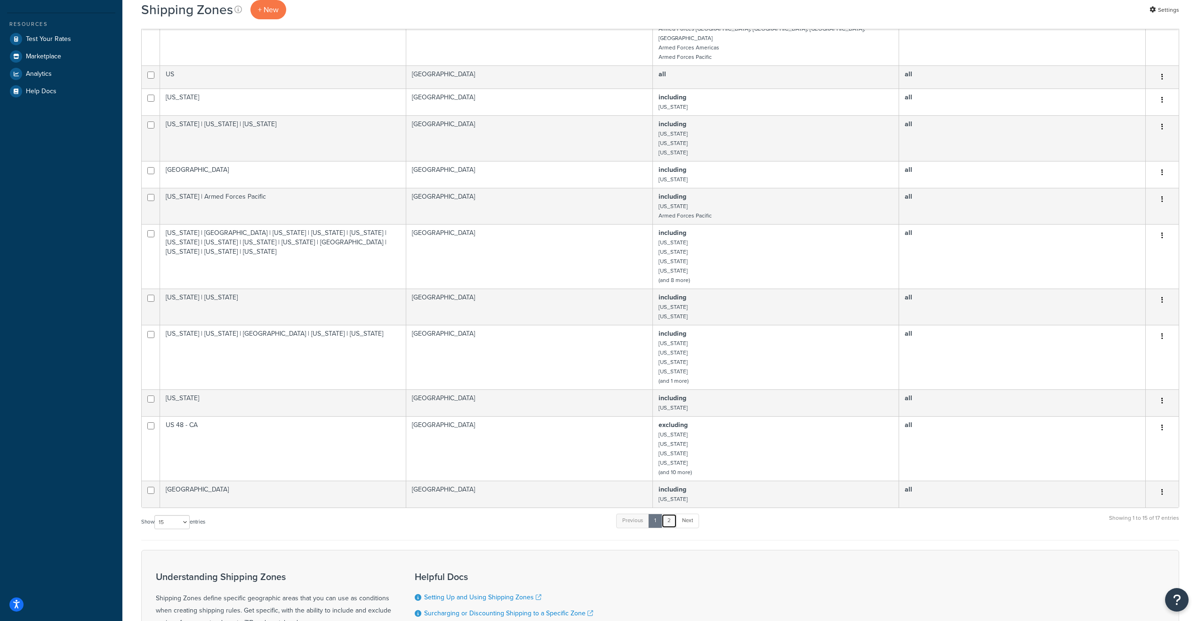
click at [671, 518] on link "2" at bounding box center [670, 521] width 16 height 14
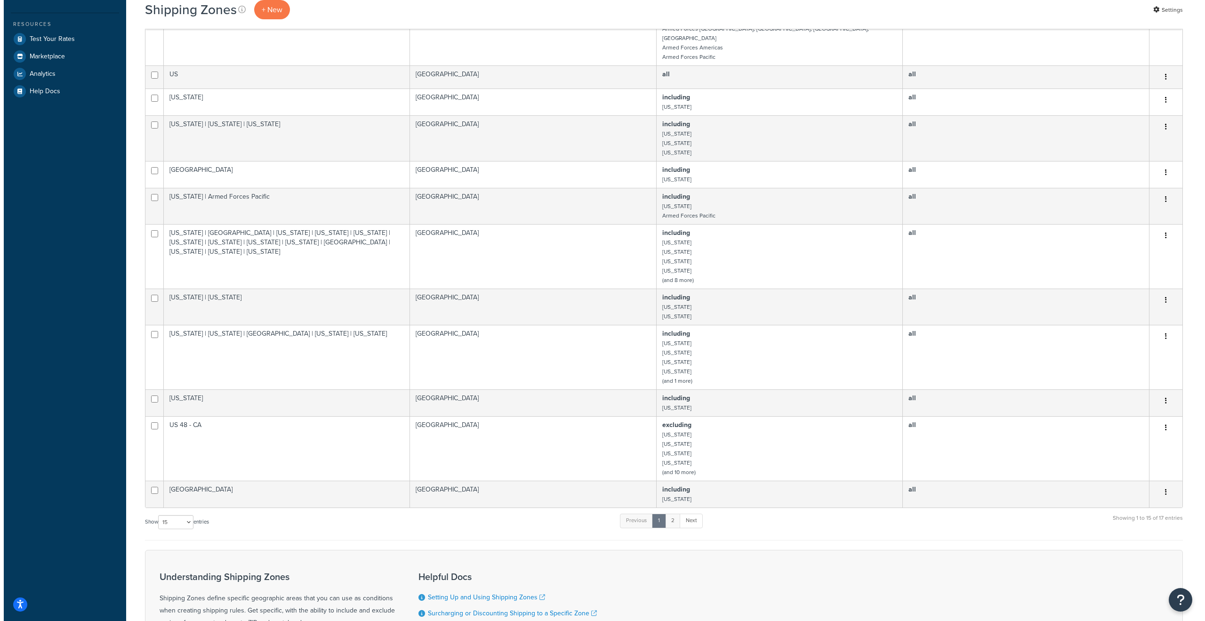
scroll to position [0, 0]
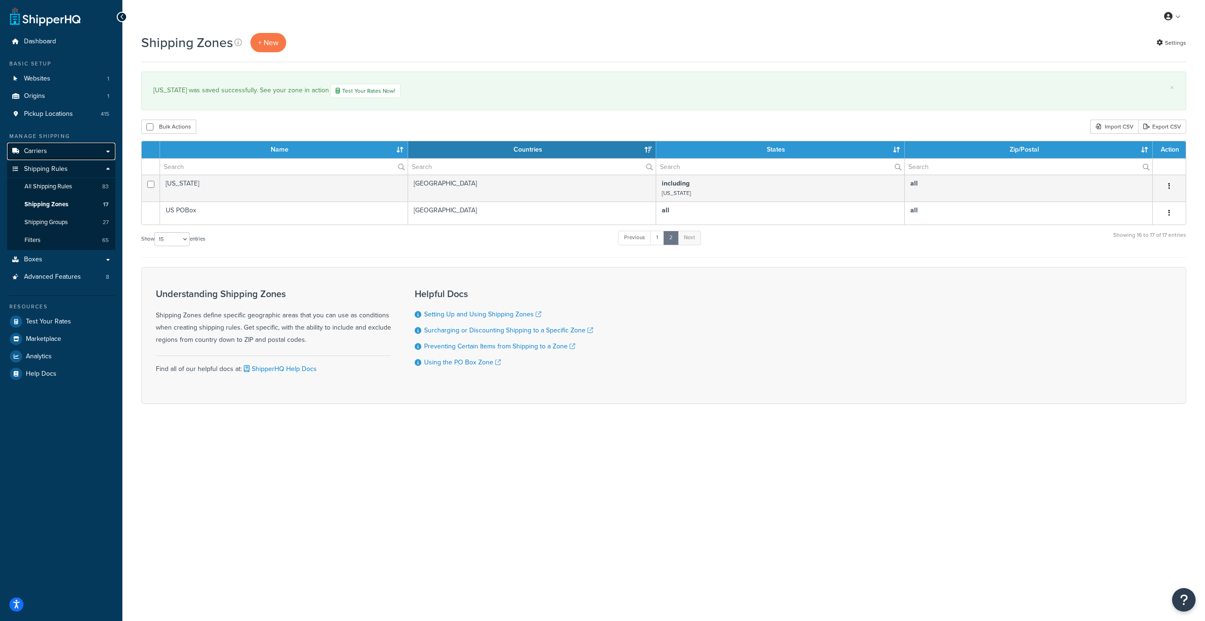
click at [40, 149] on span "Carriers" at bounding box center [35, 151] width 23 height 8
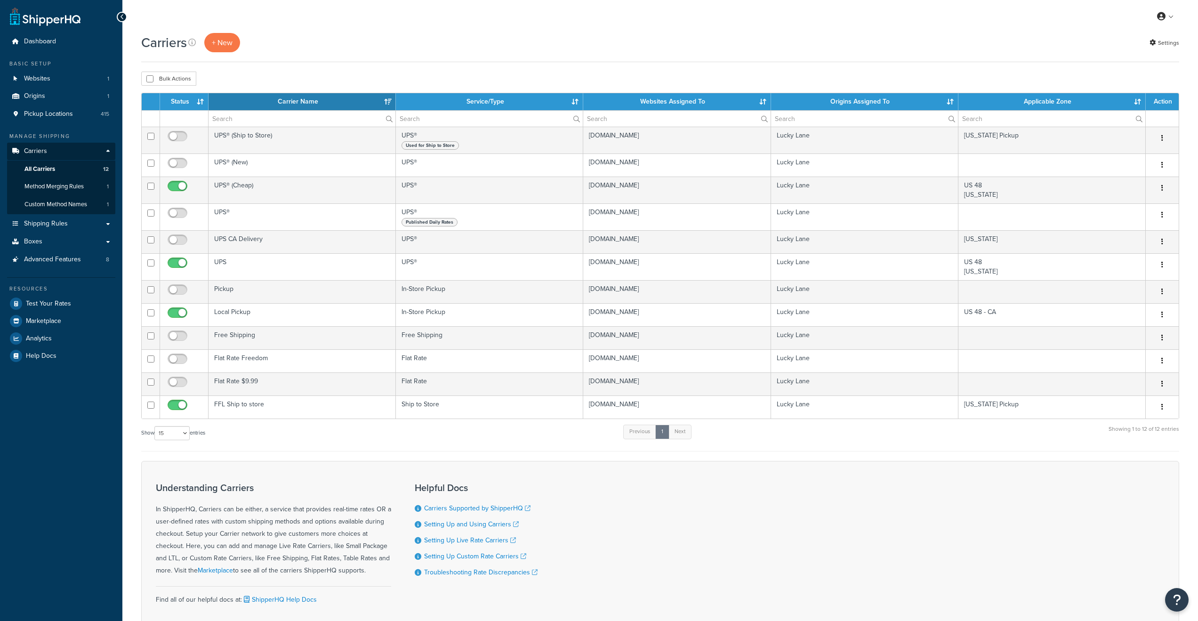
select select "15"
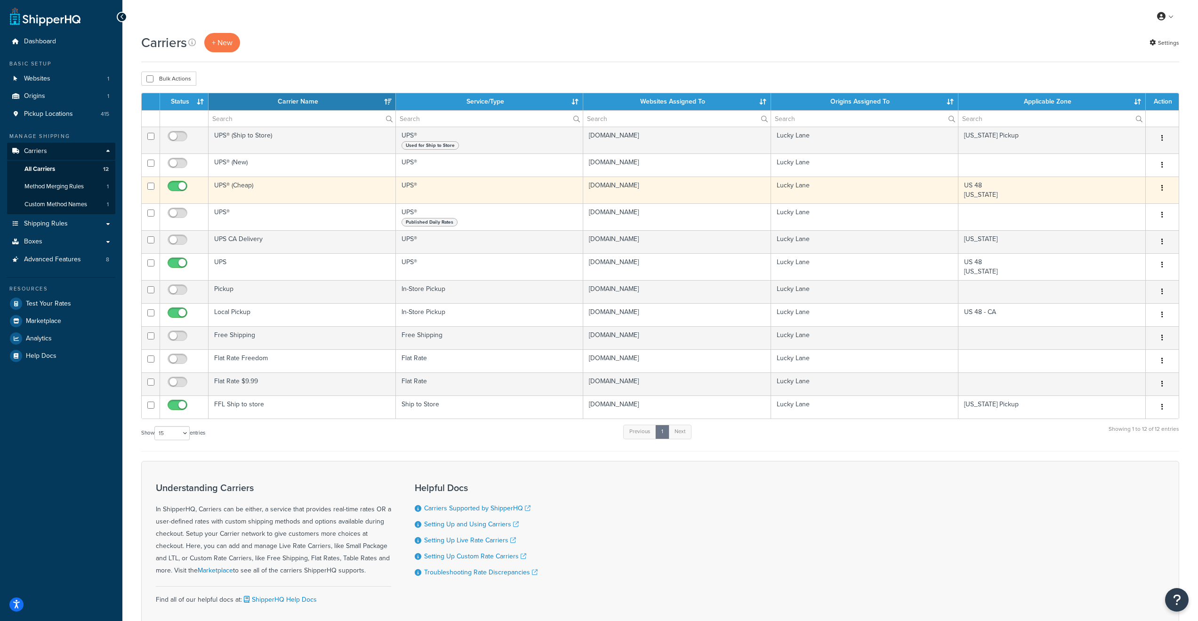
click at [289, 187] on td "UPS® (Cheap)" at bounding box center [302, 190] width 187 height 27
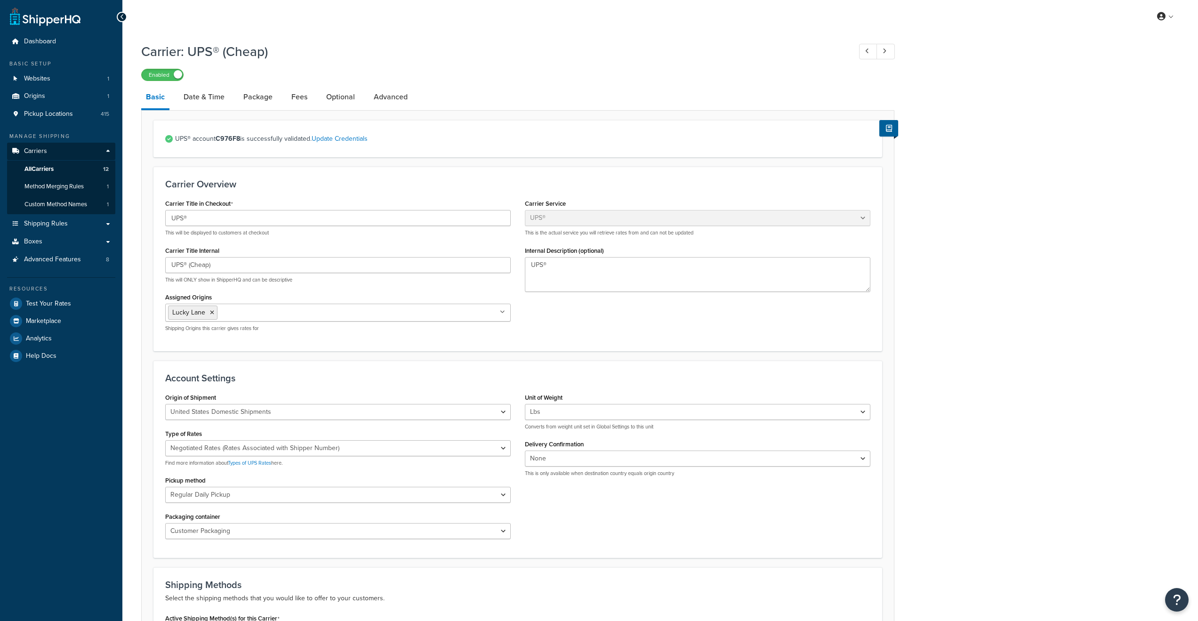
select select "ups"
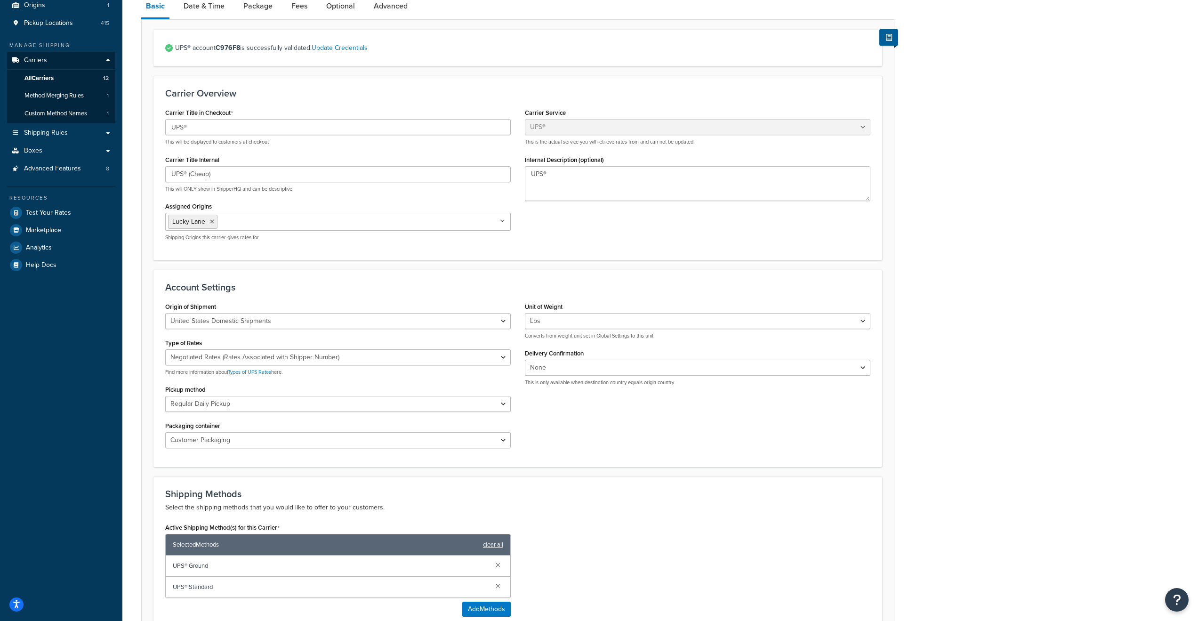
scroll to position [300, 0]
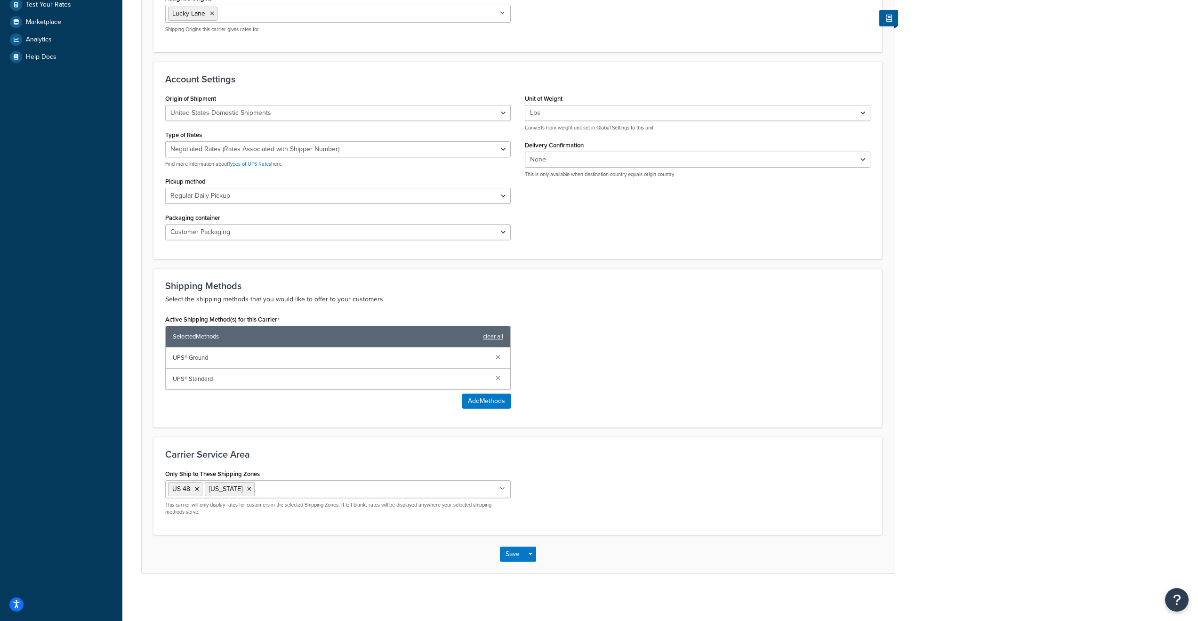
click at [277, 489] on input "Only Ship to These Shipping Zones" at bounding box center [298, 489] width 83 height 10
type input "hawa"
click at [735, 466] on div "Carrier Service Area Only Ship to These Shipping Zones US 48 Alaska Hawaii Cali…" at bounding box center [518, 486] width 729 height 98
click at [511, 556] on button "Save" at bounding box center [512, 554] width 25 height 15
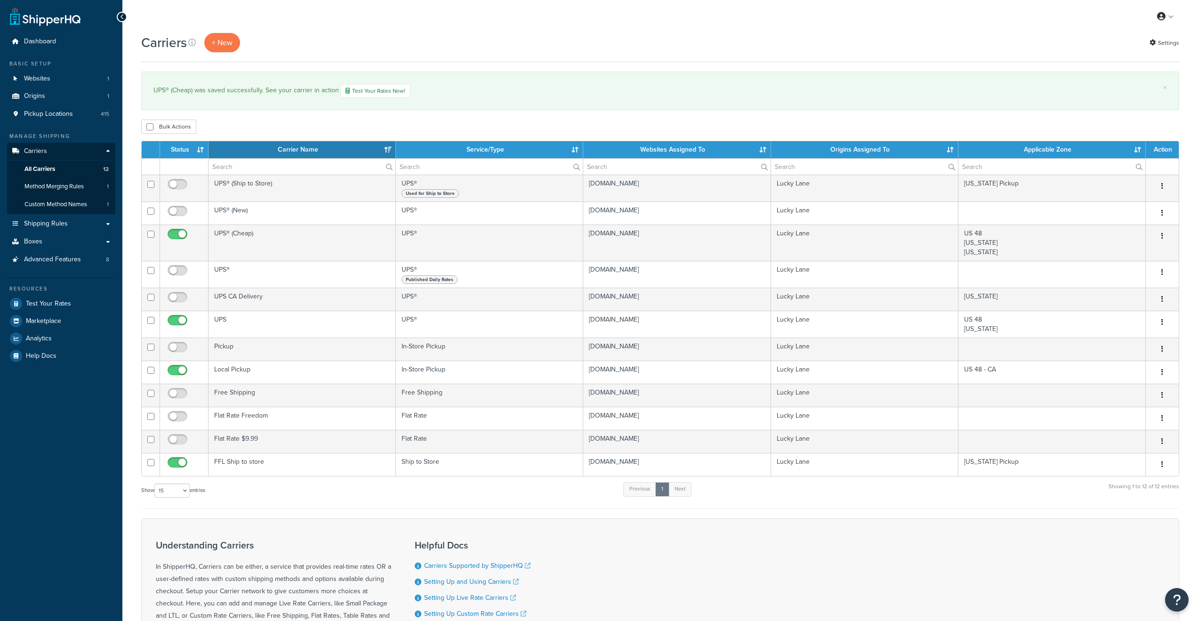
select select "15"
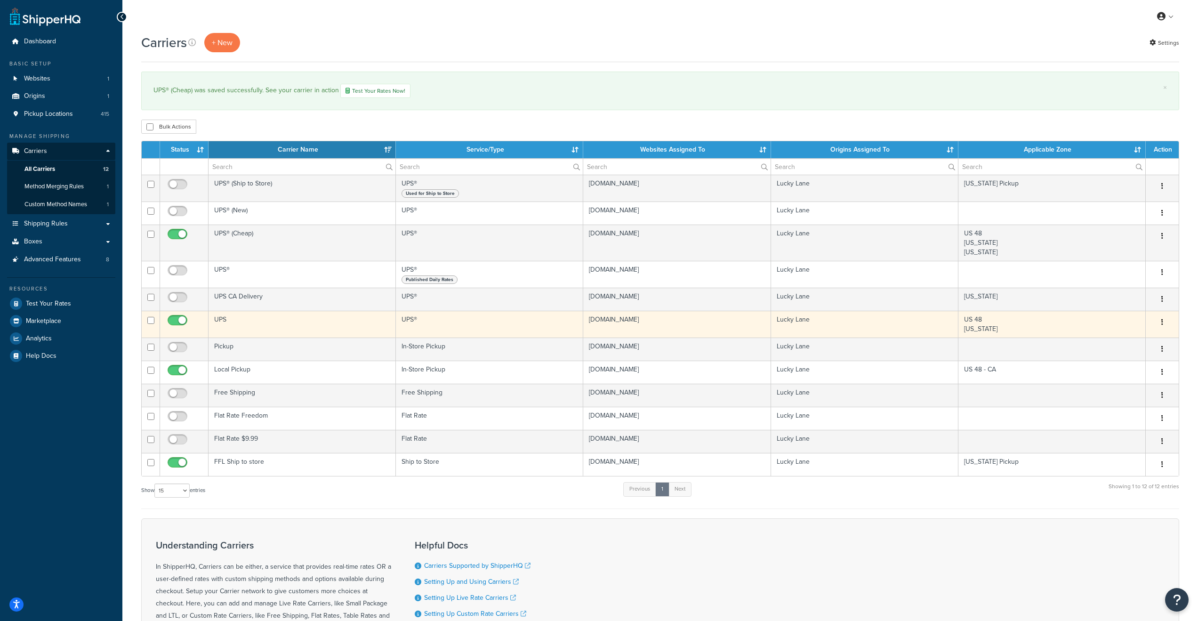
click at [285, 324] on td "UPS" at bounding box center [302, 324] width 187 height 27
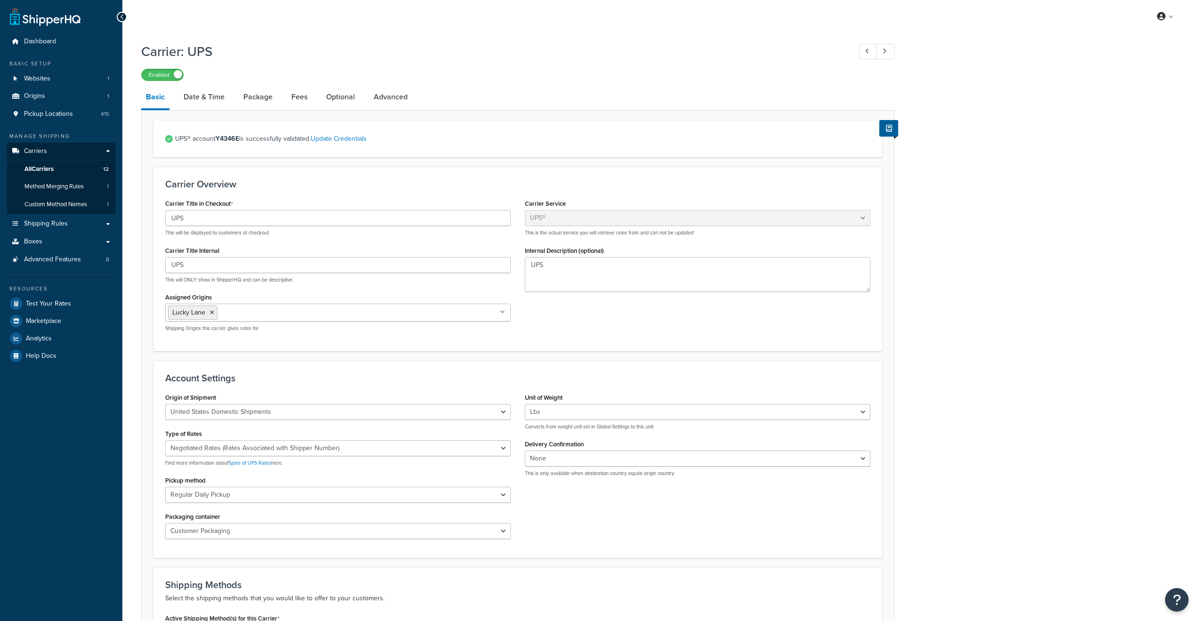
select select "ups"
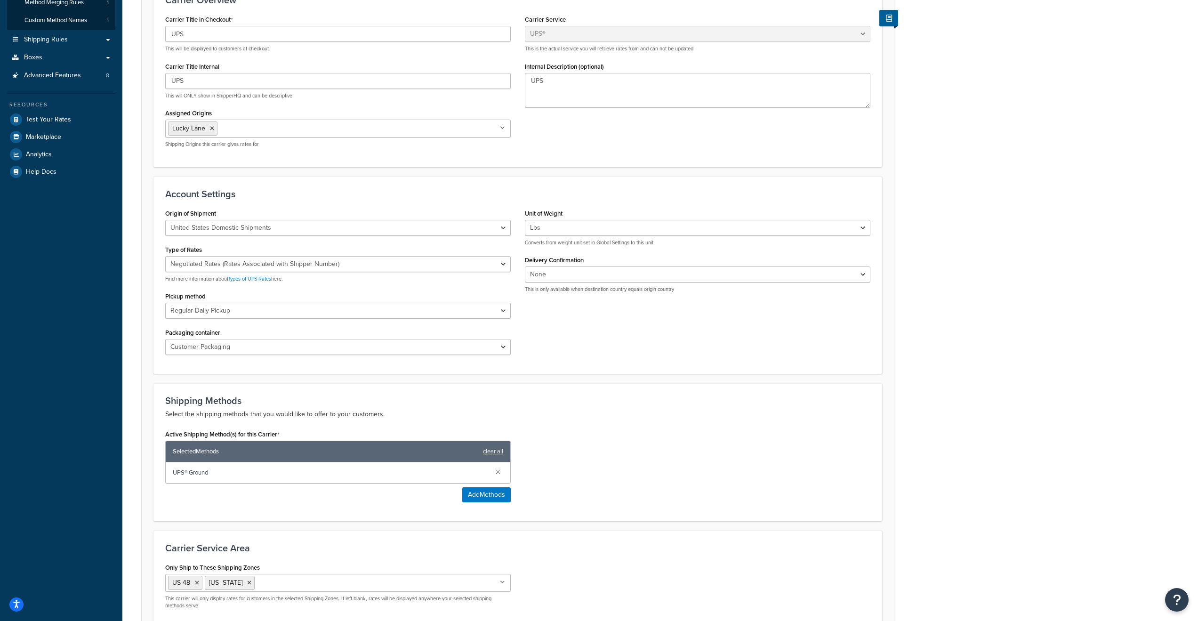
scroll to position [279, 0]
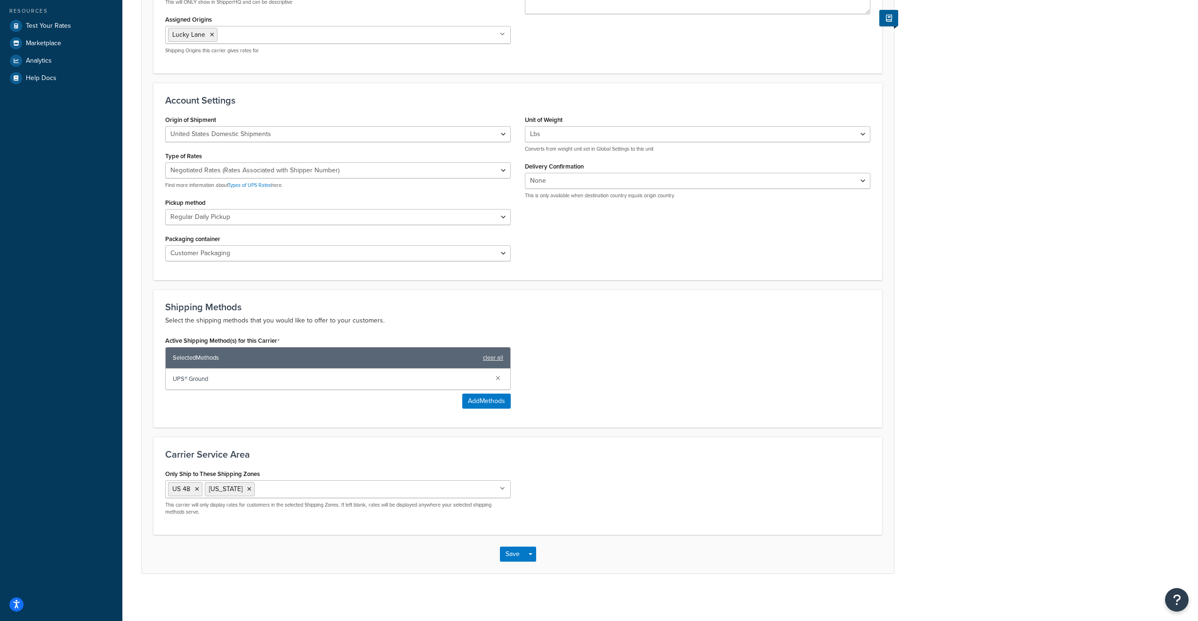
click at [290, 490] on input "Only Ship to These Shipping Zones" at bounding box center [298, 489] width 83 height 10
type input "[US_STATE]"
click at [633, 490] on div "Only Ship to These Shipping Zones [GEOGRAPHIC_DATA] 48 [US_STATE] [US_STATE] [U…" at bounding box center [518, 495] width 720 height 56
click at [510, 555] on button "Save" at bounding box center [512, 554] width 25 height 15
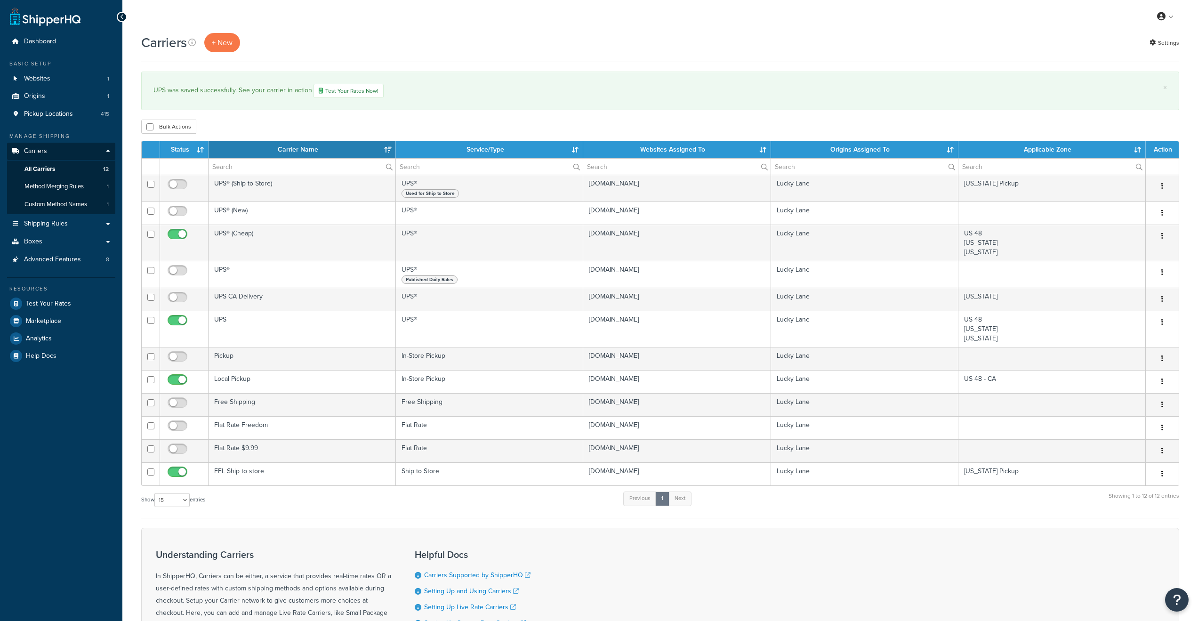
select select "15"
